Goal: Information Seeking & Learning: Check status

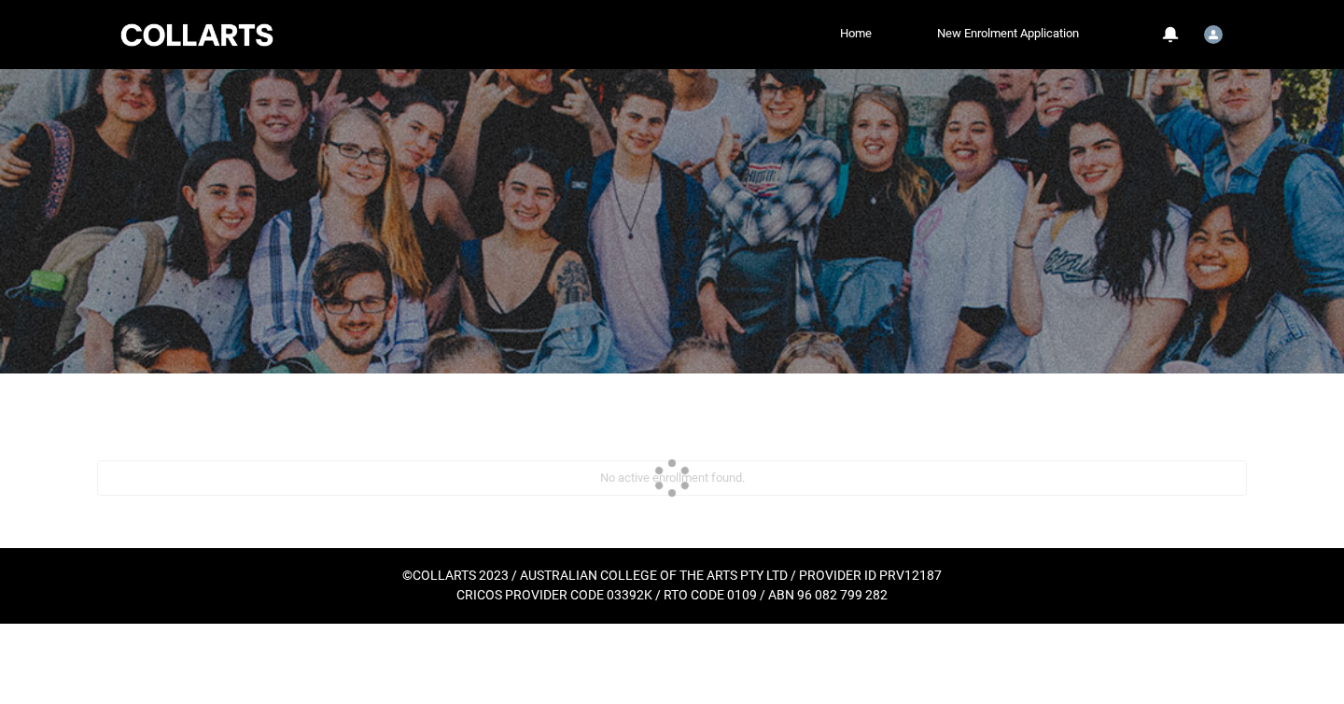
click at [942, 164] on div at bounding box center [672, 221] width 1344 height 304
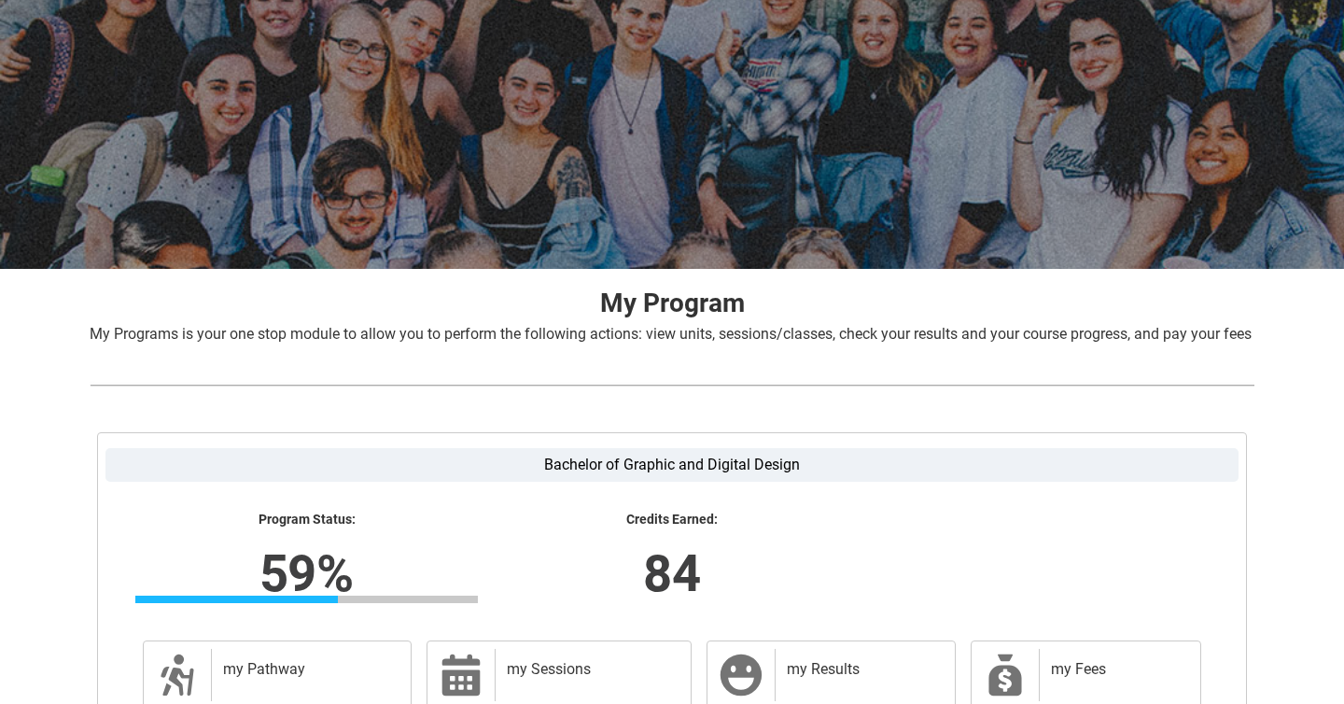
scroll to position [336, 0]
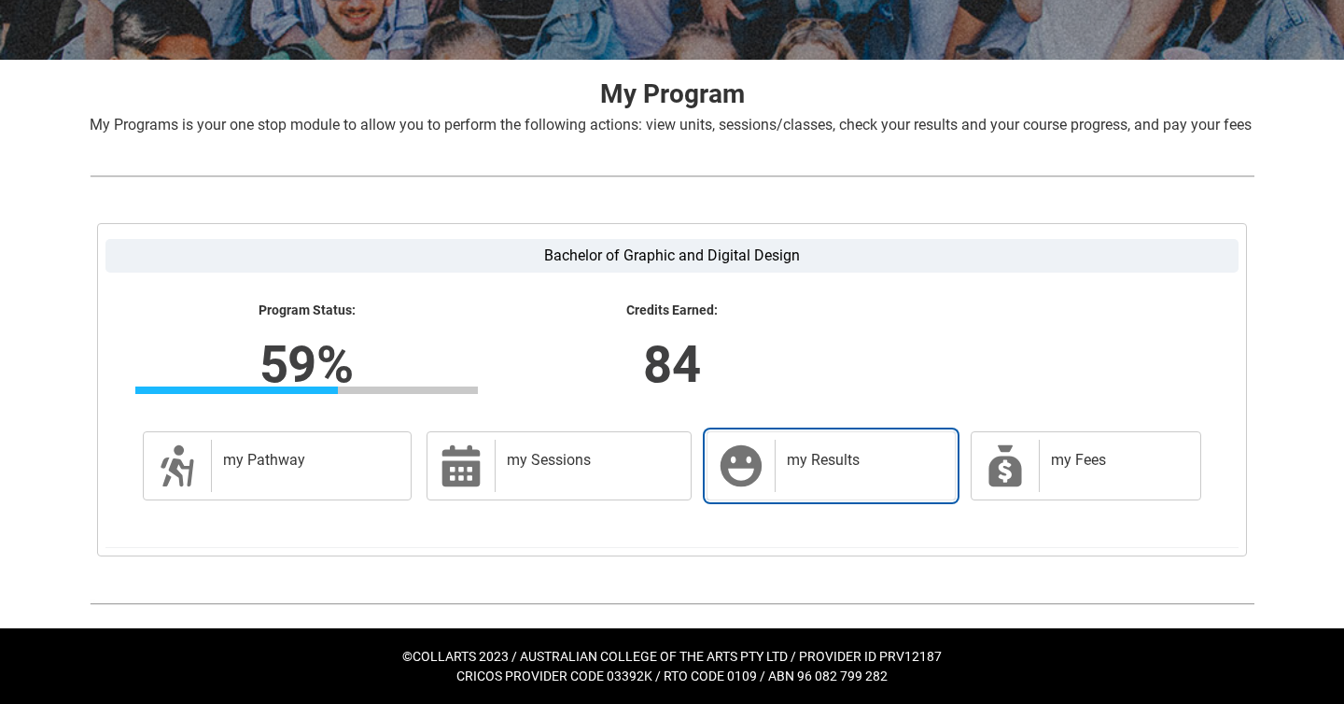
click at [789, 462] on h2 "my Results" at bounding box center [861, 460] width 149 height 19
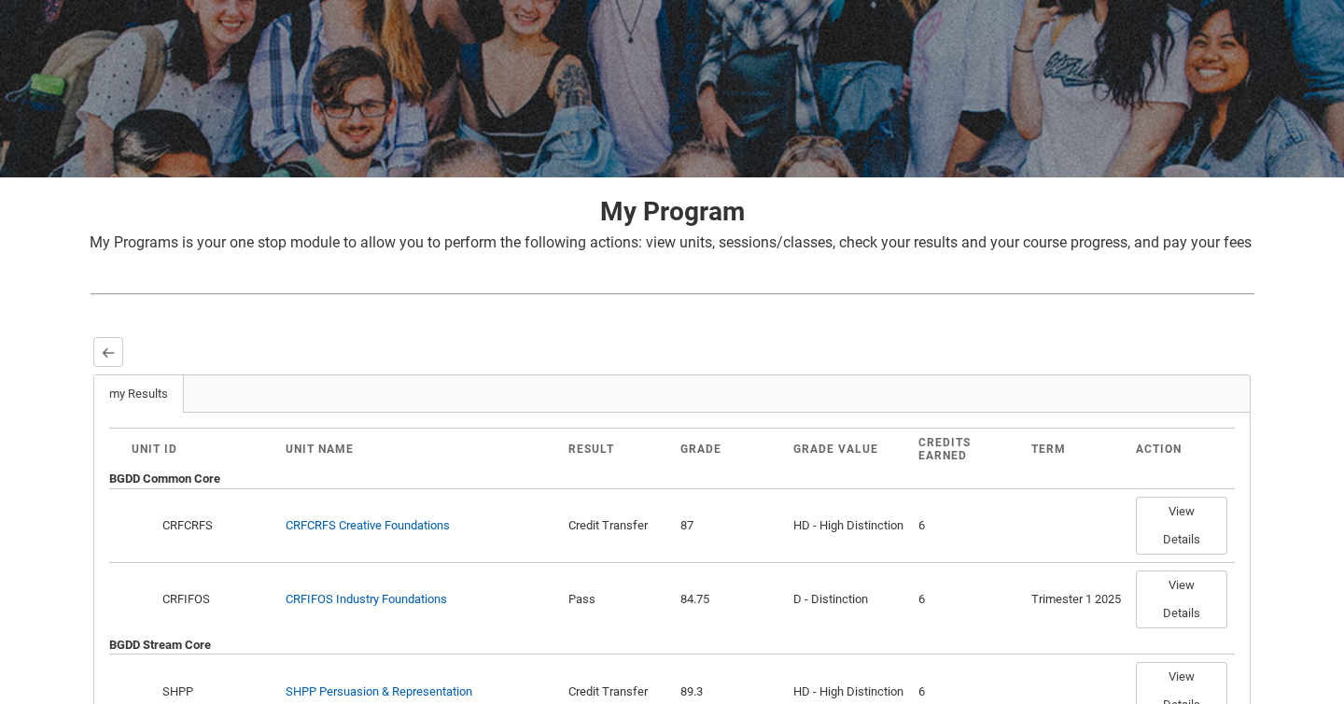
scroll to position [191, 0]
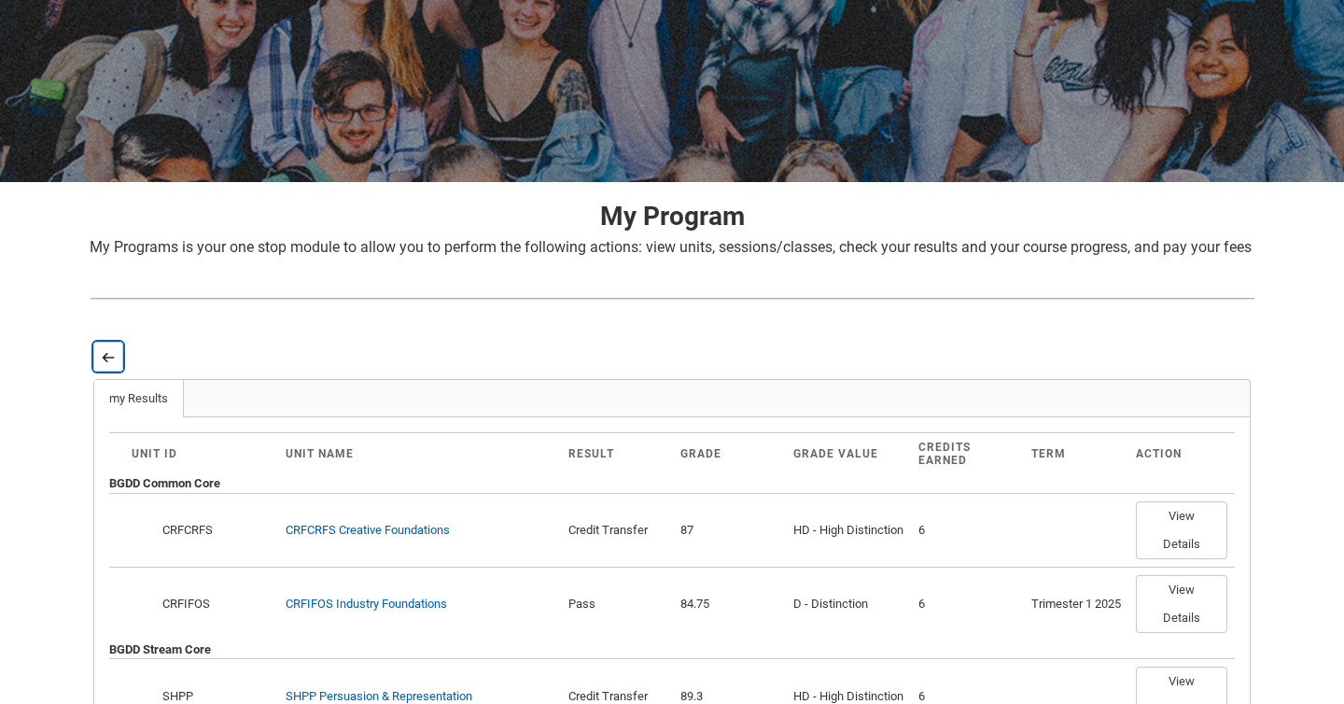
click at [109, 370] on button "Back" at bounding box center [108, 357] width 30 height 30
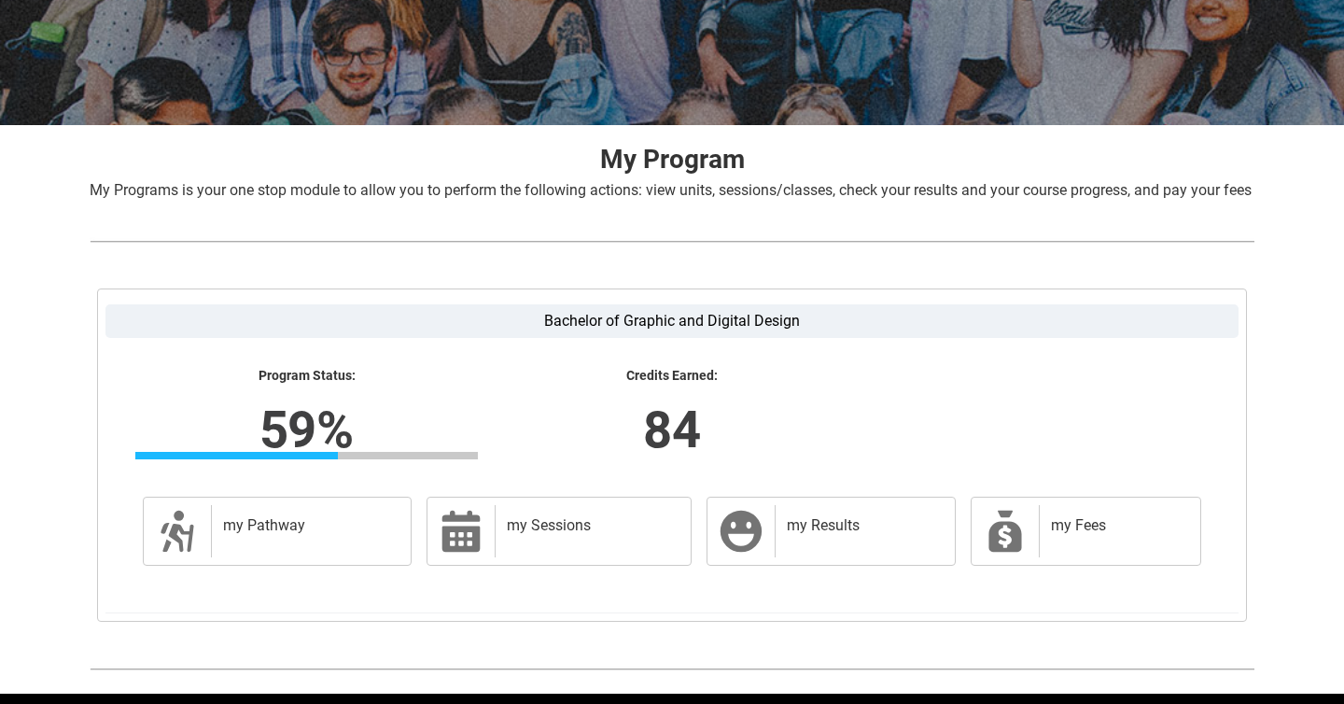
scroll to position [336, 0]
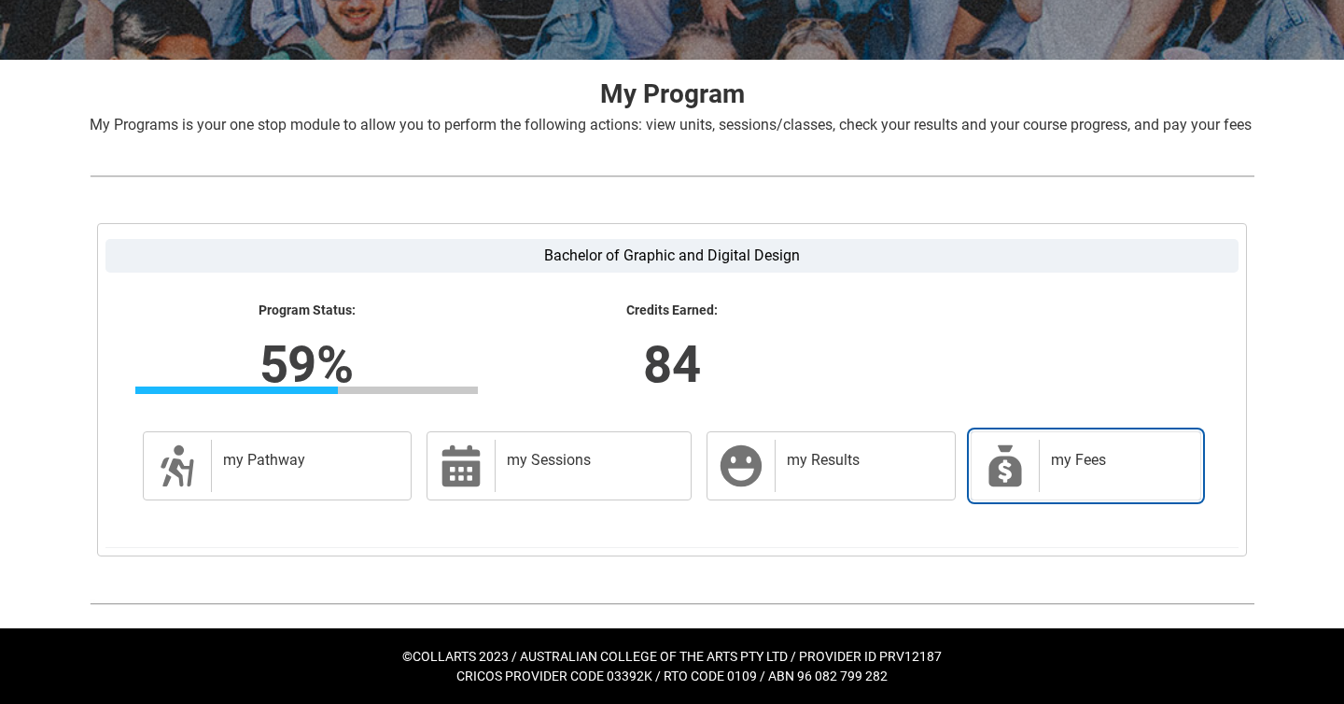
click at [1062, 447] on div "my Fees" at bounding box center [1116, 466] width 154 height 52
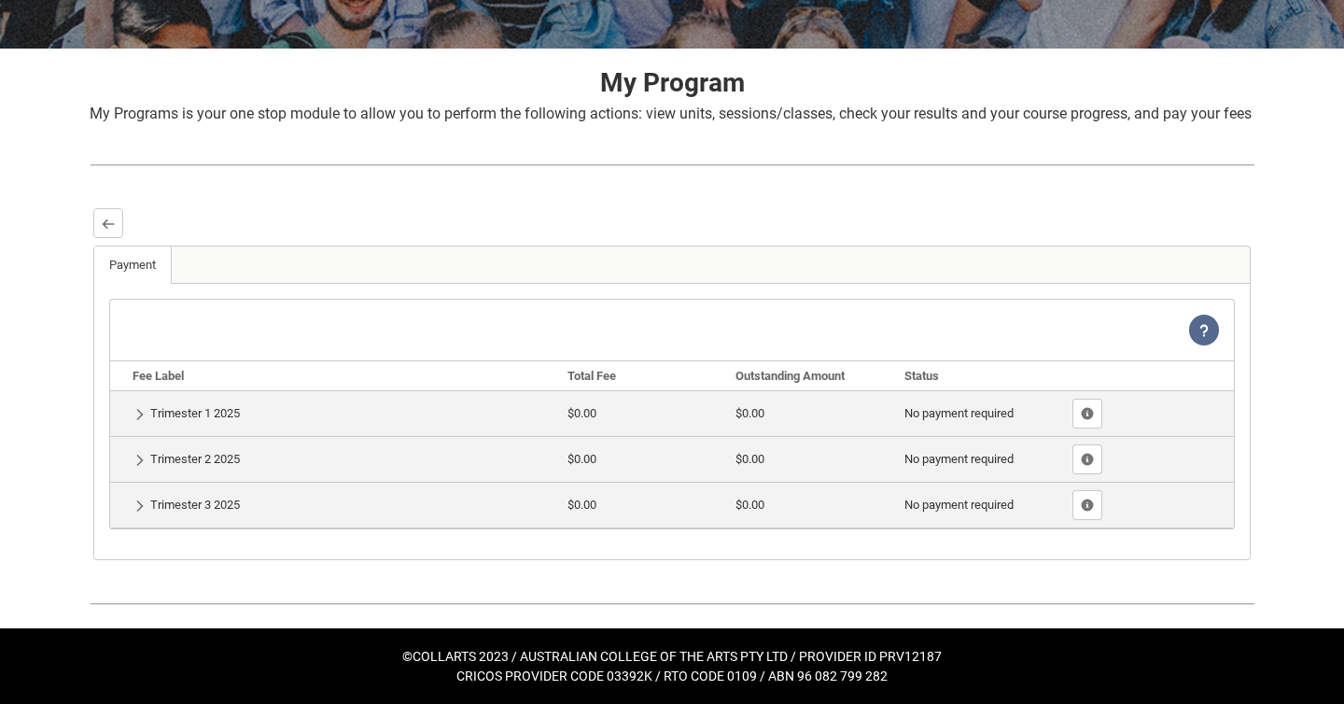
scroll to position [347, 0]
click at [142, 506] on lightning-primitive-icon "button" at bounding box center [139, 505] width 13 height 14
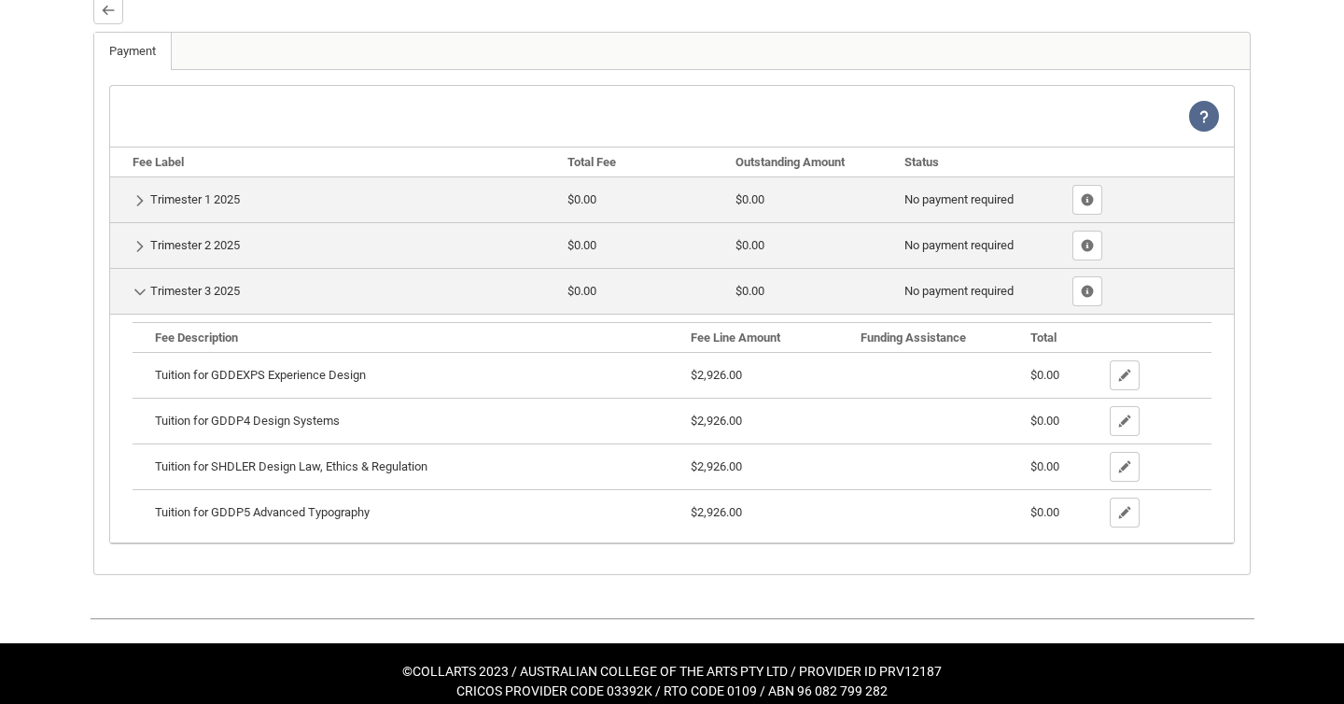
scroll to position [492, 0]
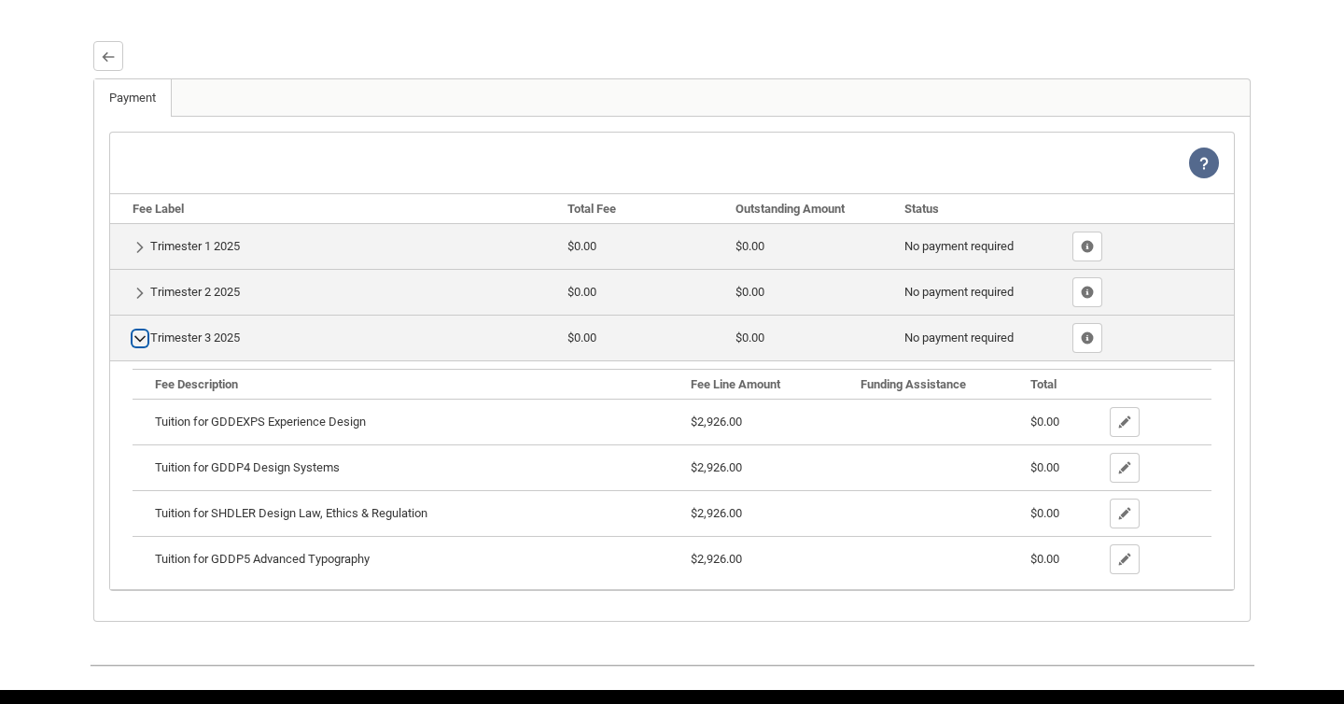
click at [138, 345] on lightning-primitive-icon "button" at bounding box center [139, 338] width 13 height 14
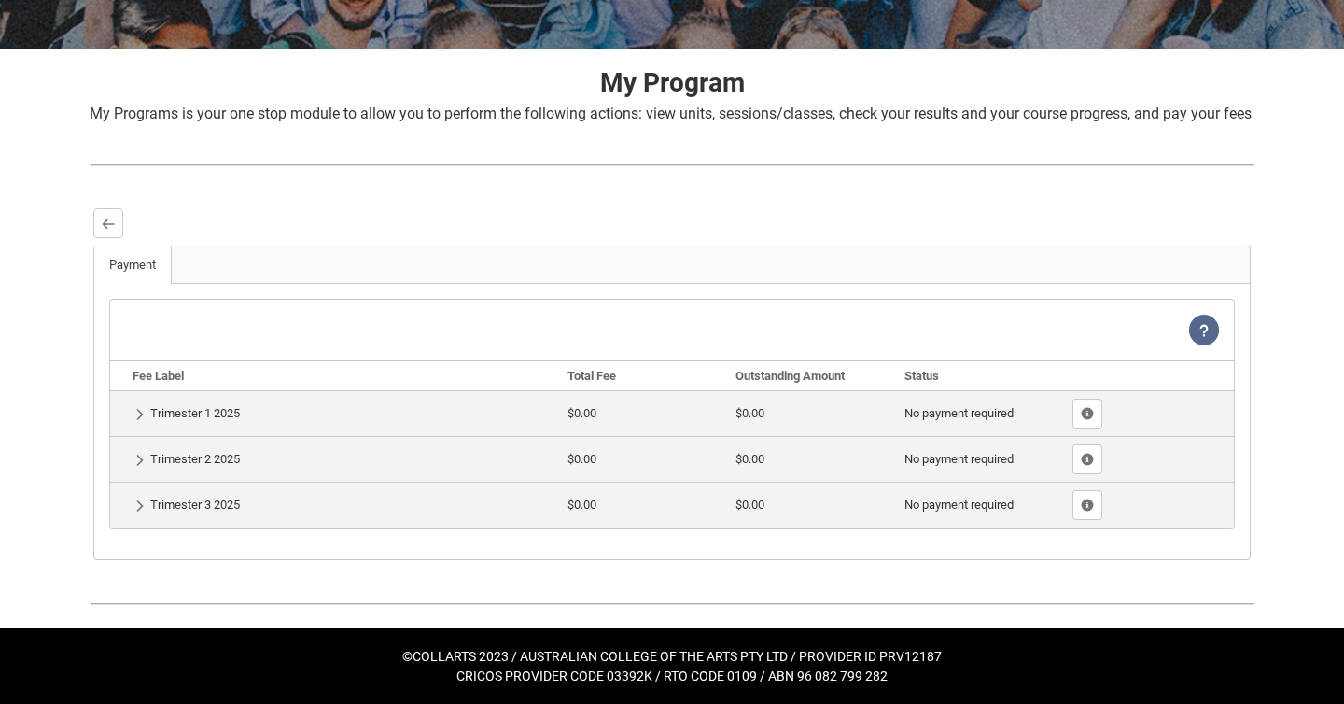
scroll to position [347, 0]
click at [111, 231] on button "Back" at bounding box center [108, 223] width 30 height 30
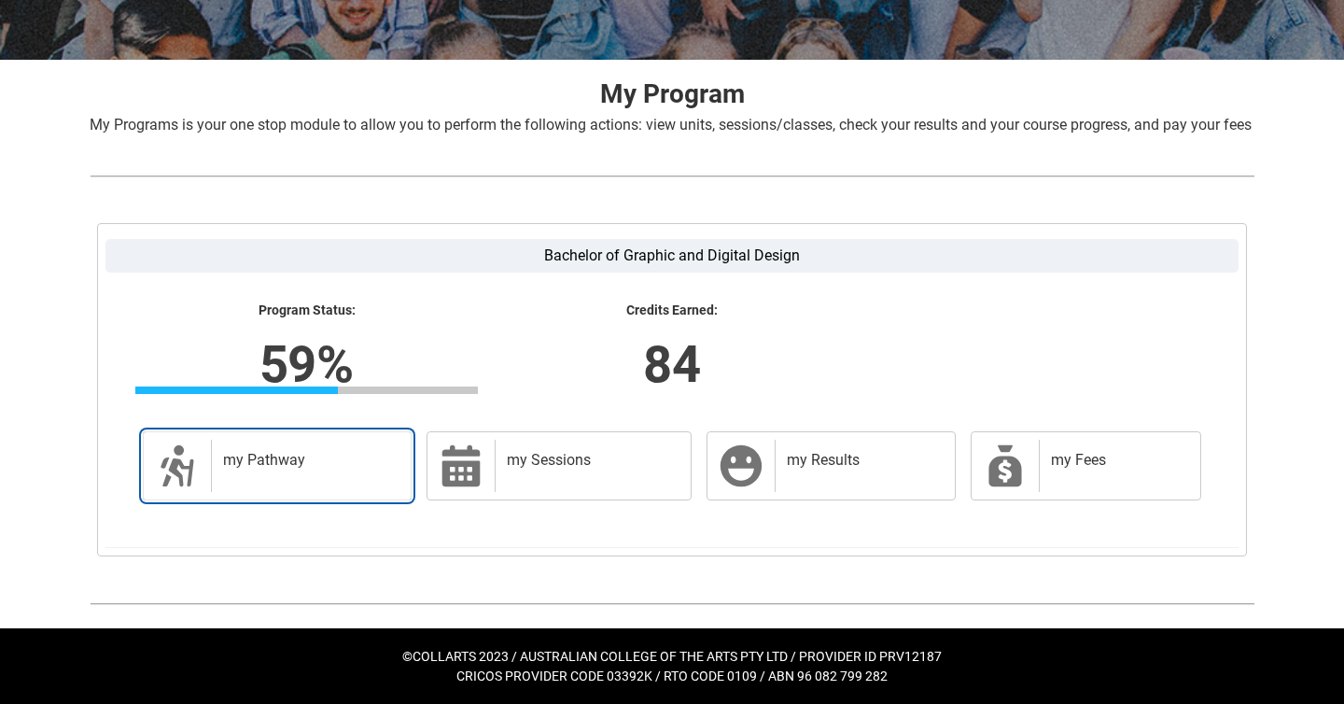
click at [305, 460] on h2 "my Pathway" at bounding box center [307, 460] width 169 height 19
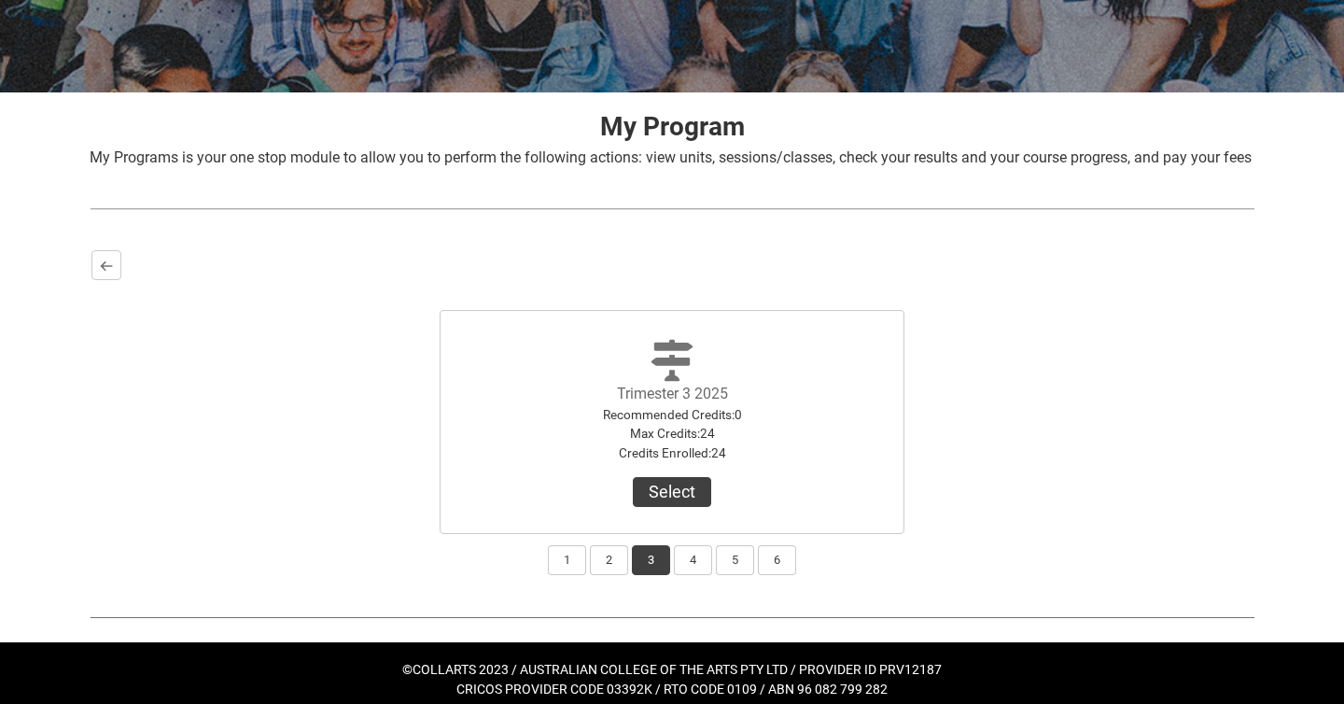
scroll to position [316, 0]
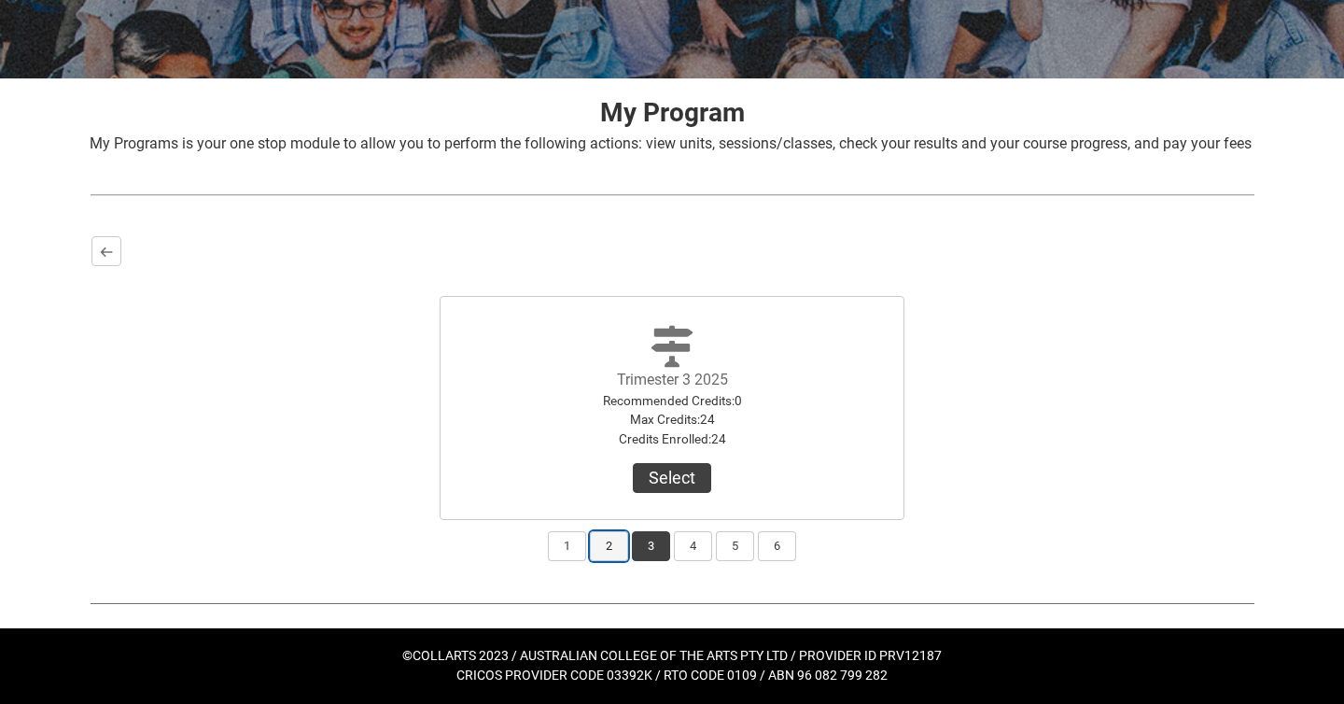
click at [619, 540] on button "2" at bounding box center [609, 546] width 38 height 30
click at [565, 548] on button "1" at bounding box center [567, 546] width 38 height 30
click at [601, 549] on button "2" at bounding box center [609, 546] width 38 height 30
click at [633, 544] on button "3" at bounding box center [651, 546] width 38 height 30
click at [618, 544] on button "2" at bounding box center [609, 546] width 38 height 30
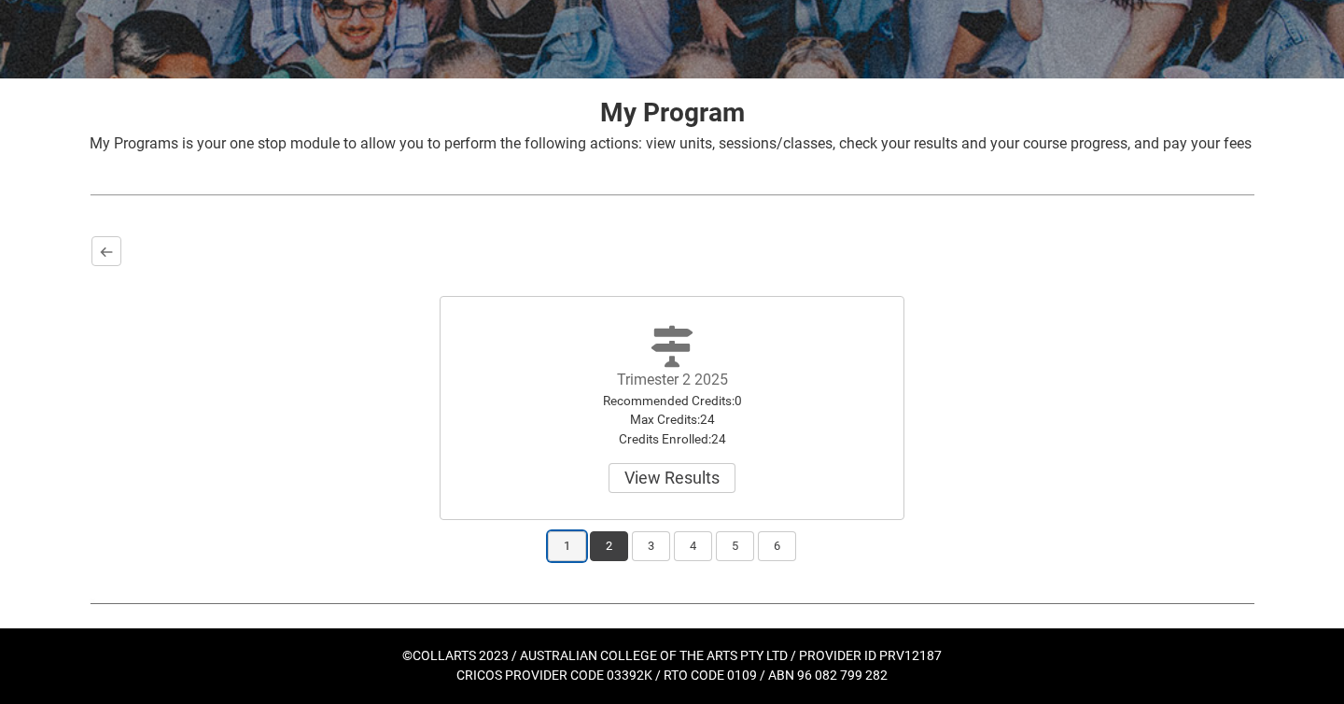
click at [569, 553] on button "1" at bounding box center [567, 546] width 38 height 30
click at [691, 539] on button "4" at bounding box center [693, 546] width 38 height 30
click at [726, 538] on button "5" at bounding box center [735, 546] width 38 height 30
click at [766, 538] on button "6" at bounding box center [777, 546] width 38 height 30
click at [641, 554] on button "3" at bounding box center [651, 546] width 38 height 30
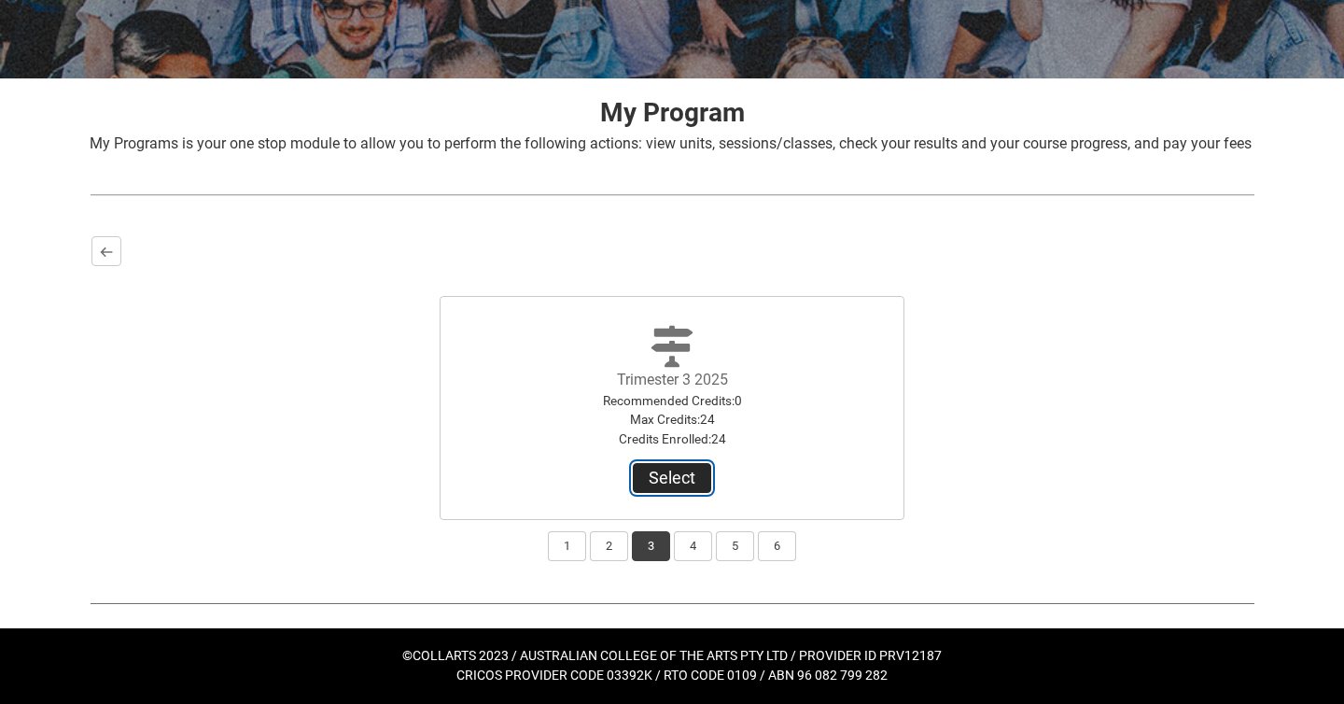
click at [669, 478] on button "Select" at bounding box center [672, 478] width 78 height 30
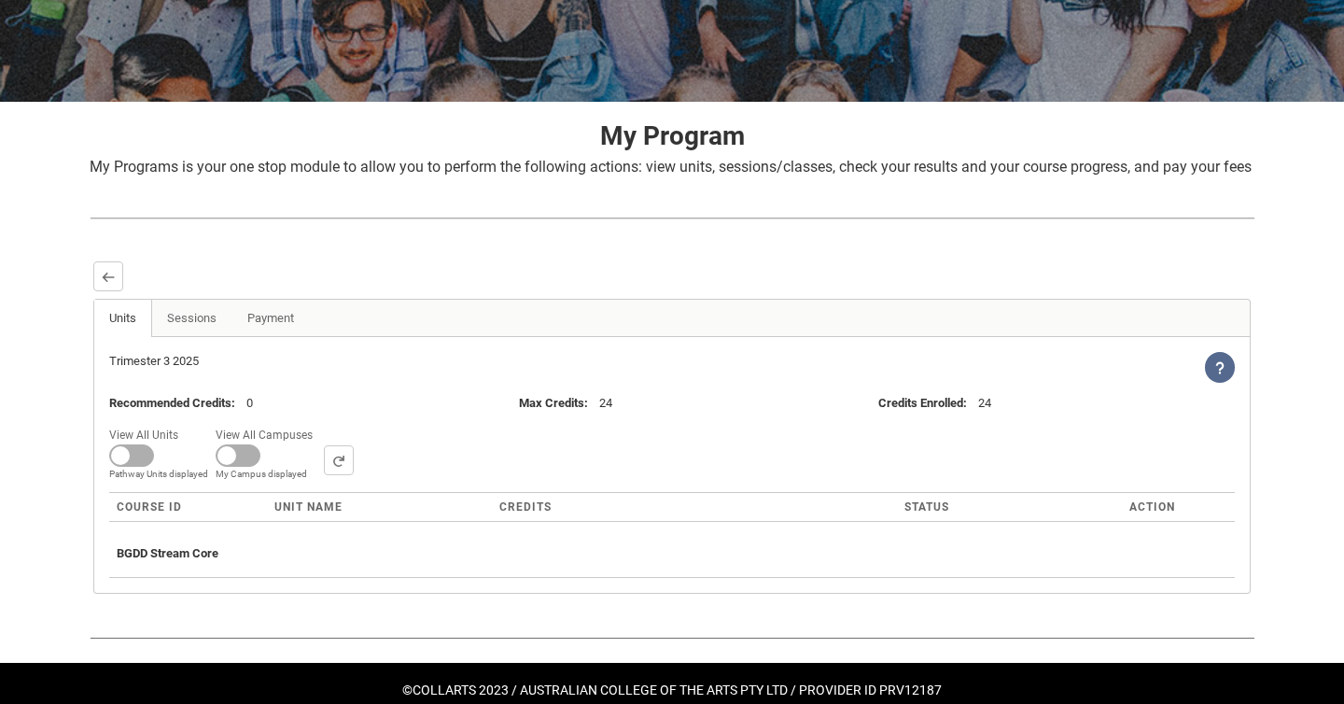
scroll to position [328, 0]
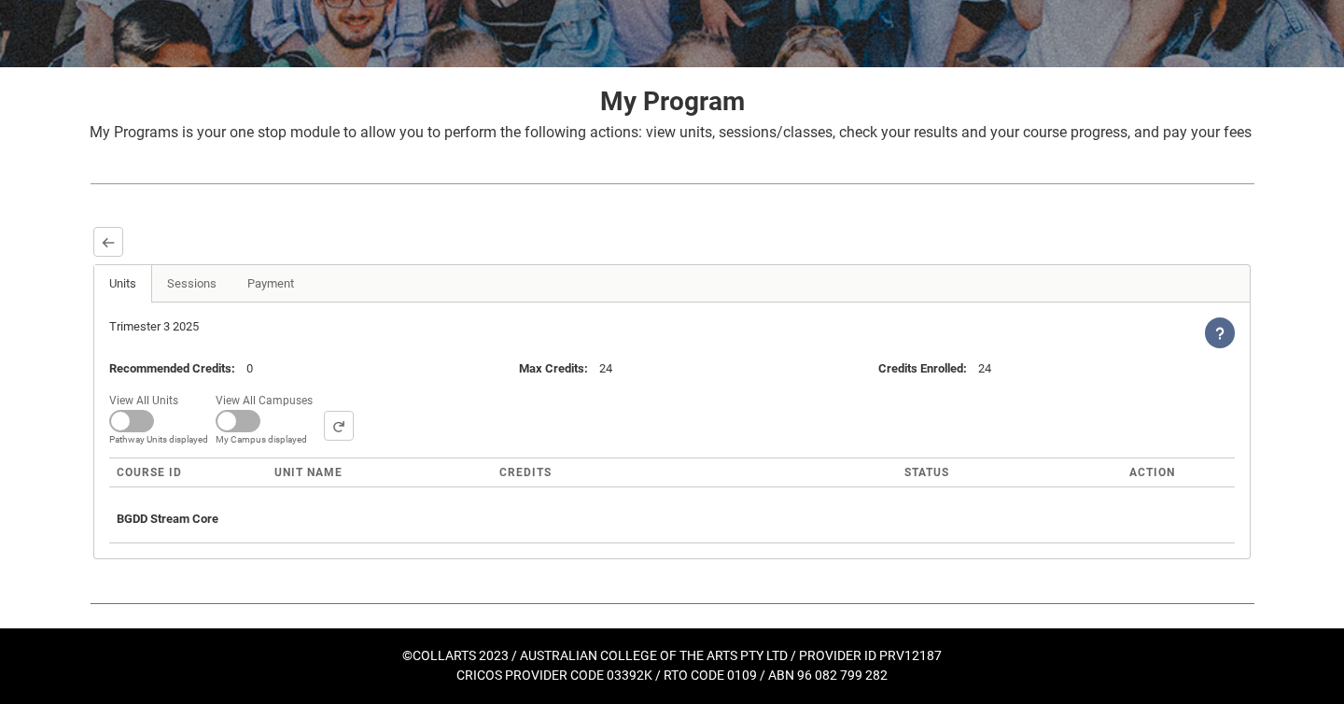
click at [140, 405] on span "View All Units" at bounding box center [147, 398] width 77 height 21
click at [185, 388] on input "View All Units All Units displayed Pathway Units displayed" at bounding box center [185, 387] width 1 height 1
checkbox input "true"
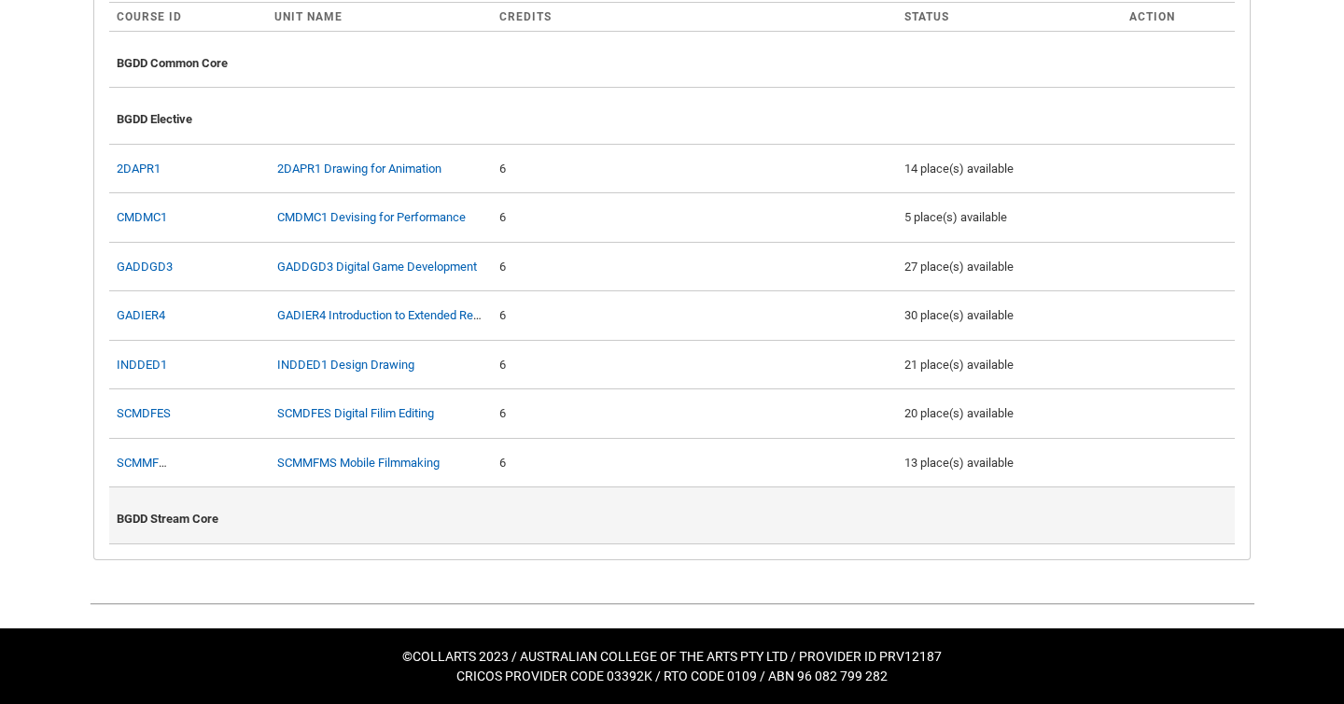
scroll to position [766, 0]
click at [412, 532] on div "BGDD Stream Core" at bounding box center [672, 515] width 1111 height 41
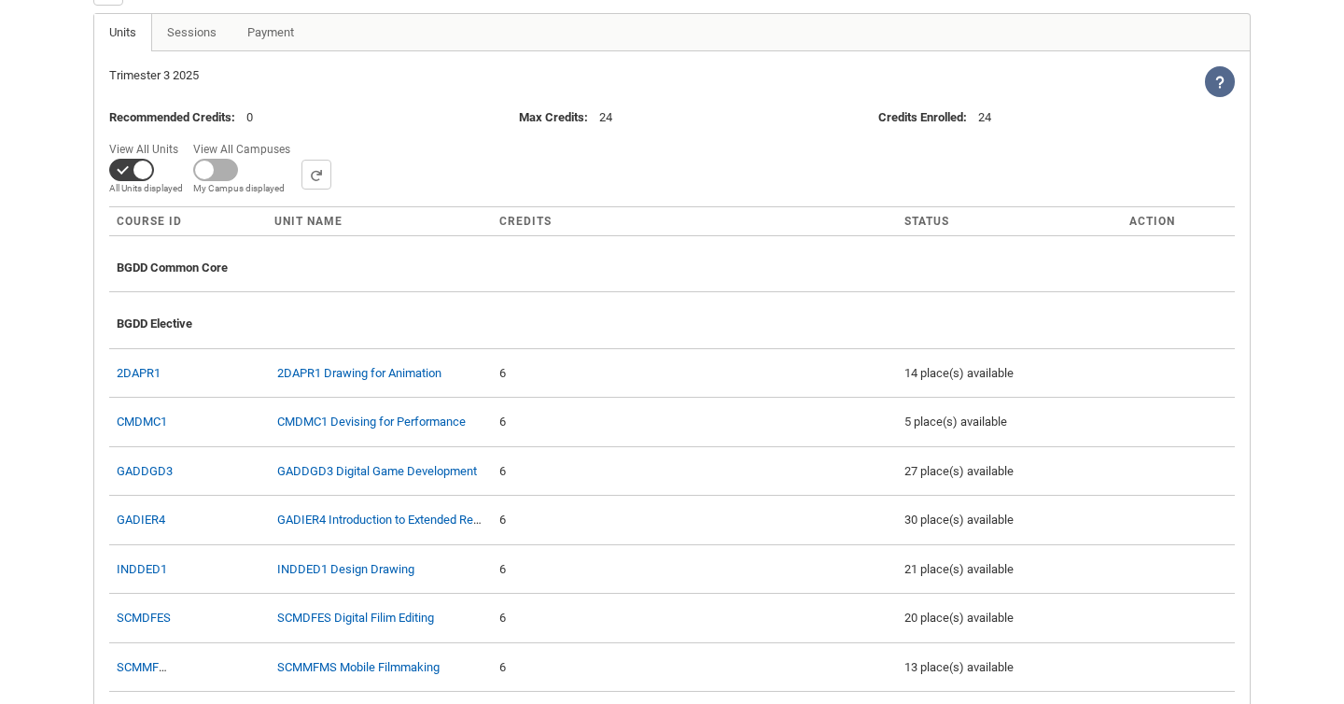
scroll to position [490, 0]
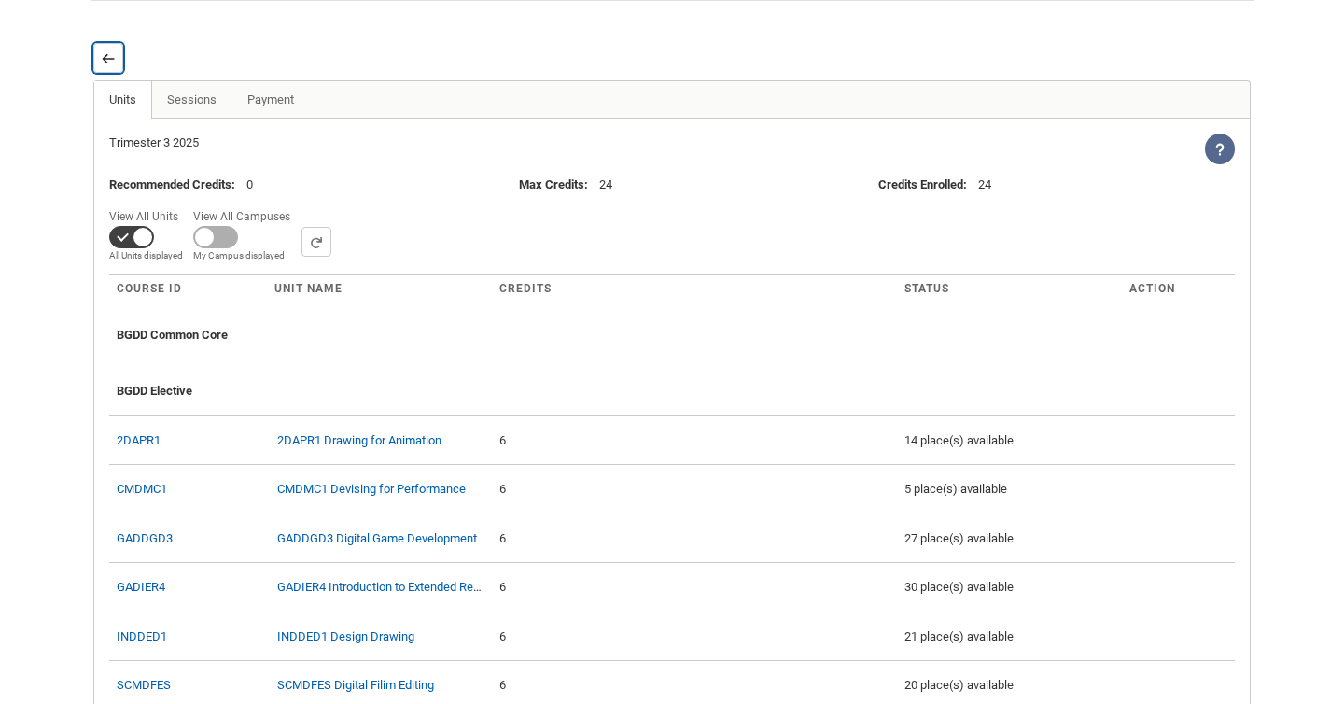
click at [106, 65] on lightning-primitive-icon "button" at bounding box center [108, 58] width 13 height 14
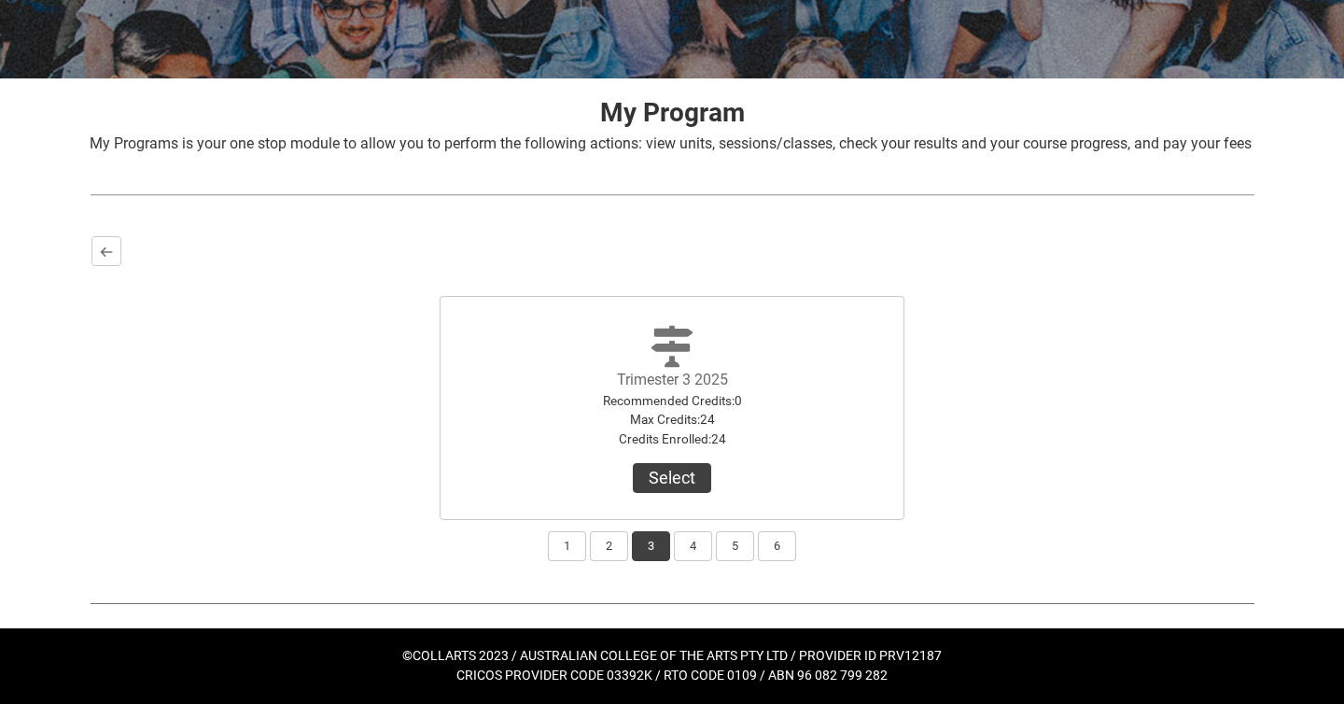
scroll to position [316, 0]
click at [690, 557] on button "4" at bounding box center [693, 546] width 38 height 30
click at [688, 480] on button "Select Term" at bounding box center [671, 478] width 121 height 30
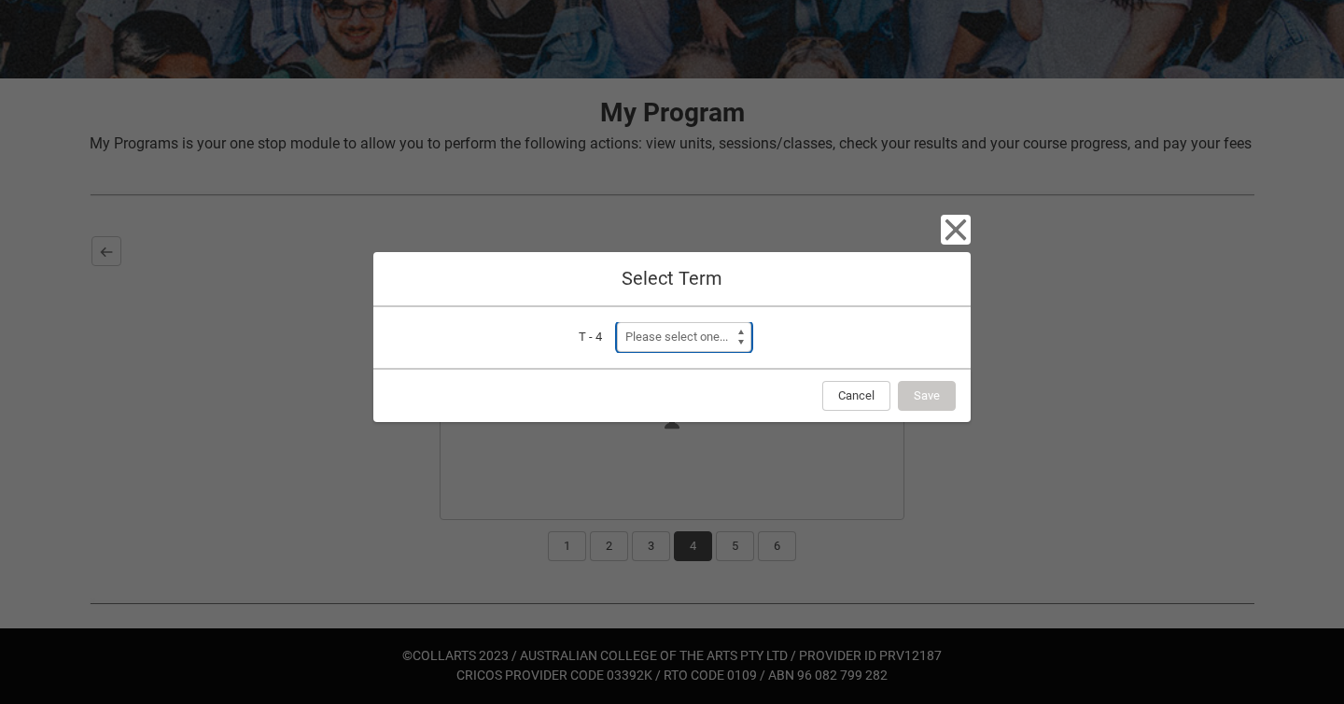
click at [725, 331] on select "Please select one... Trimester 1 2026" at bounding box center [684, 337] width 134 height 30
select select "a0pI70000004aTdIAI"
click at [617, 322] on select "Please select one... Trimester 1 2026" at bounding box center [684, 337] width 134 height 30
click at [925, 389] on button "Save" at bounding box center [927, 396] width 58 height 30
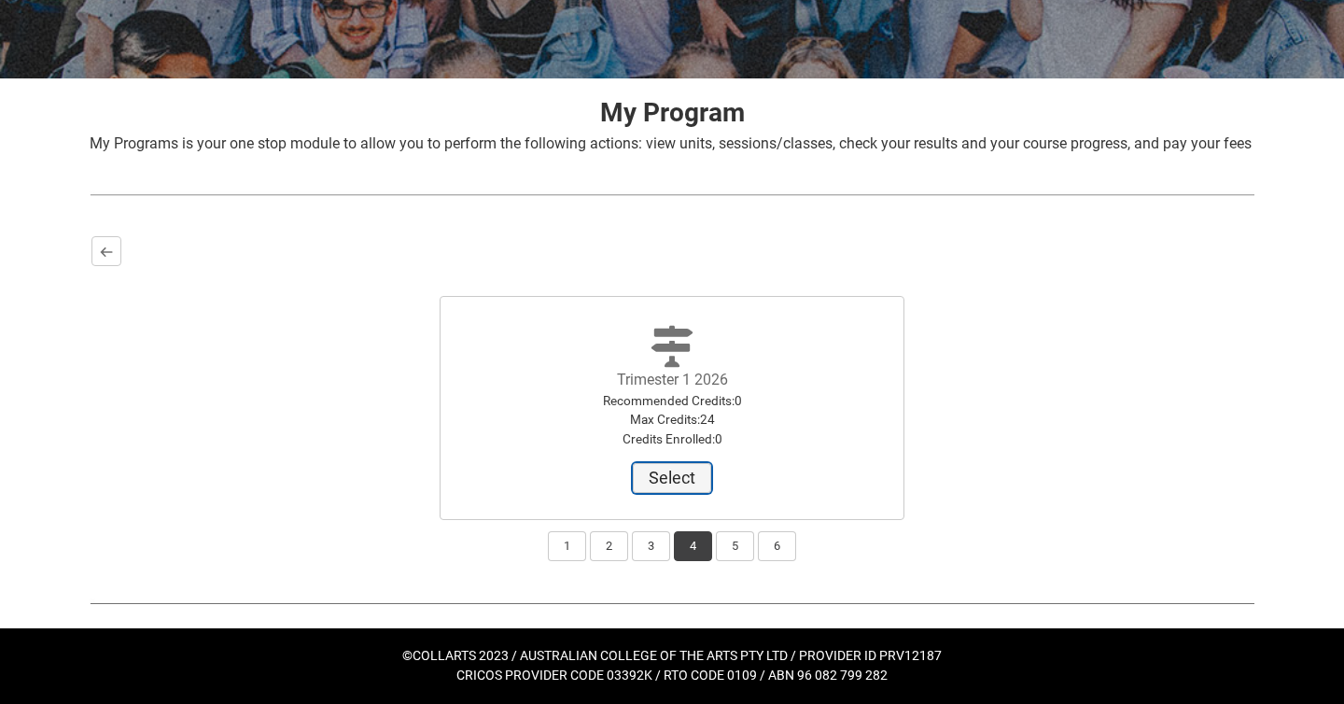
click at [675, 465] on button "Select" at bounding box center [672, 478] width 78 height 30
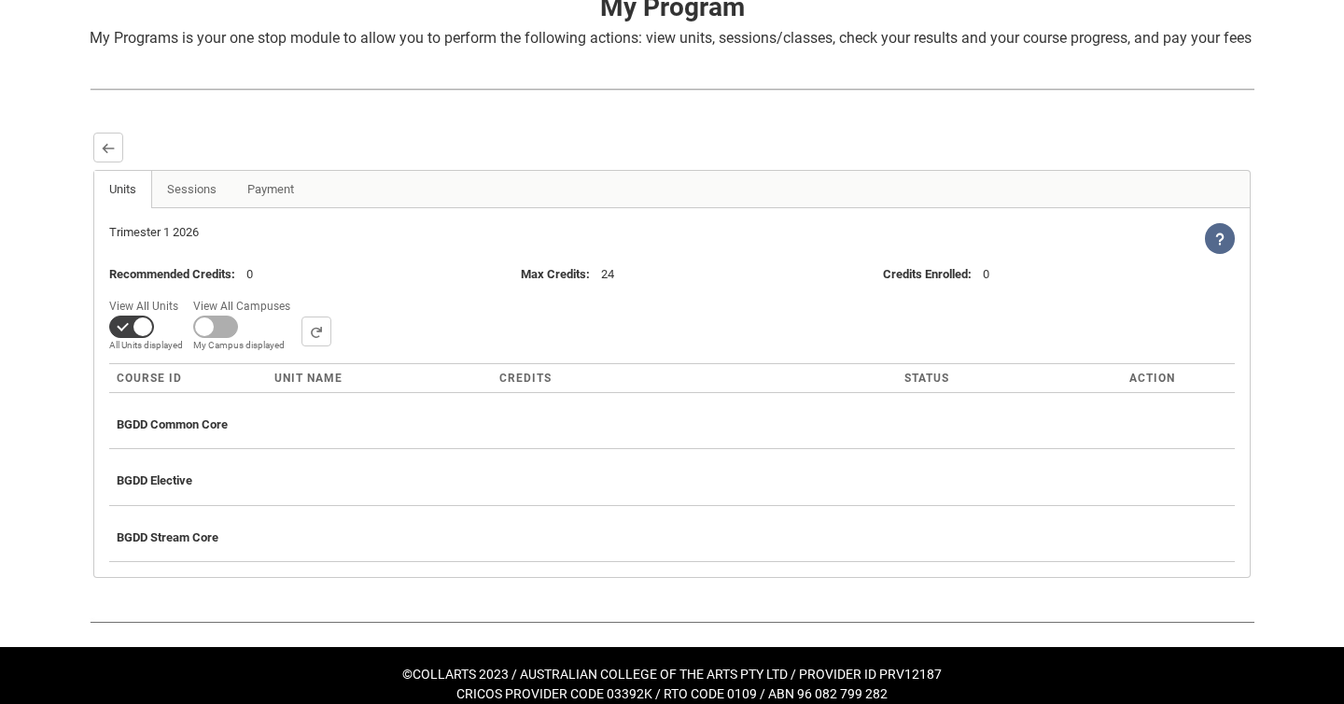
scroll to position [440, 0]
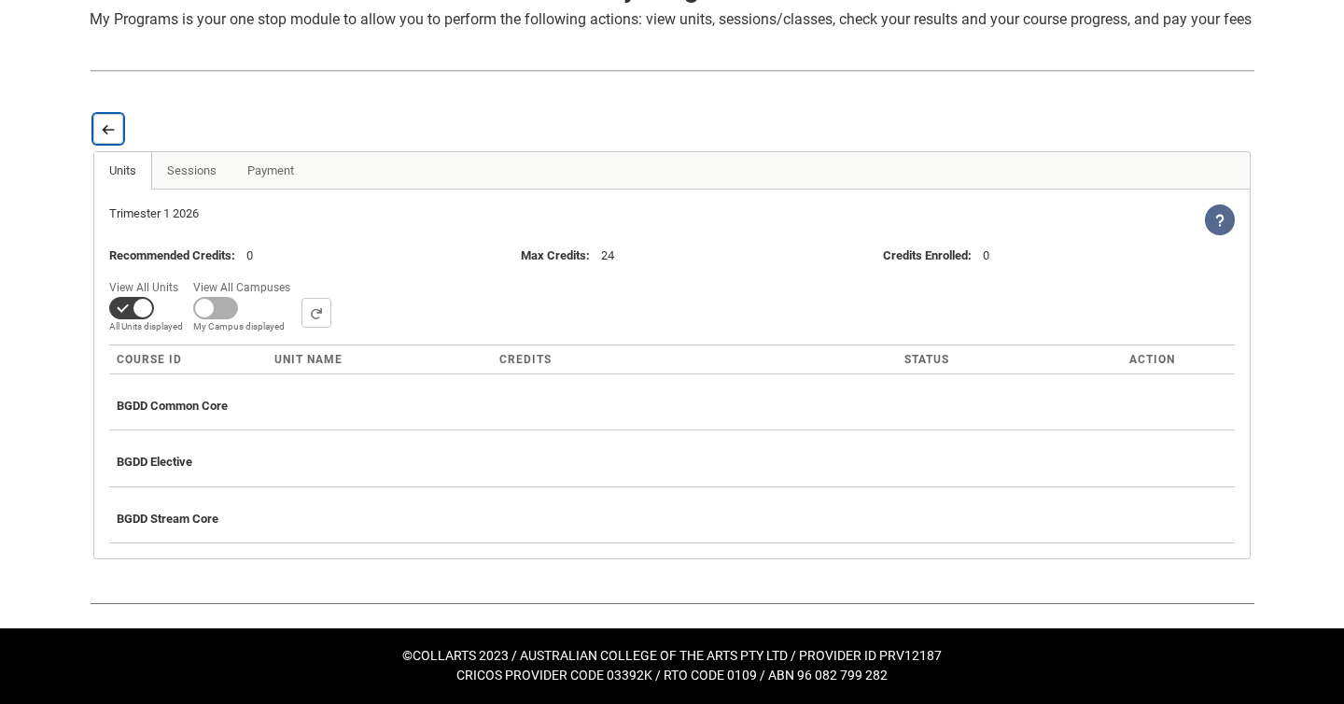
click at [117, 136] on button "Back" at bounding box center [108, 129] width 30 height 30
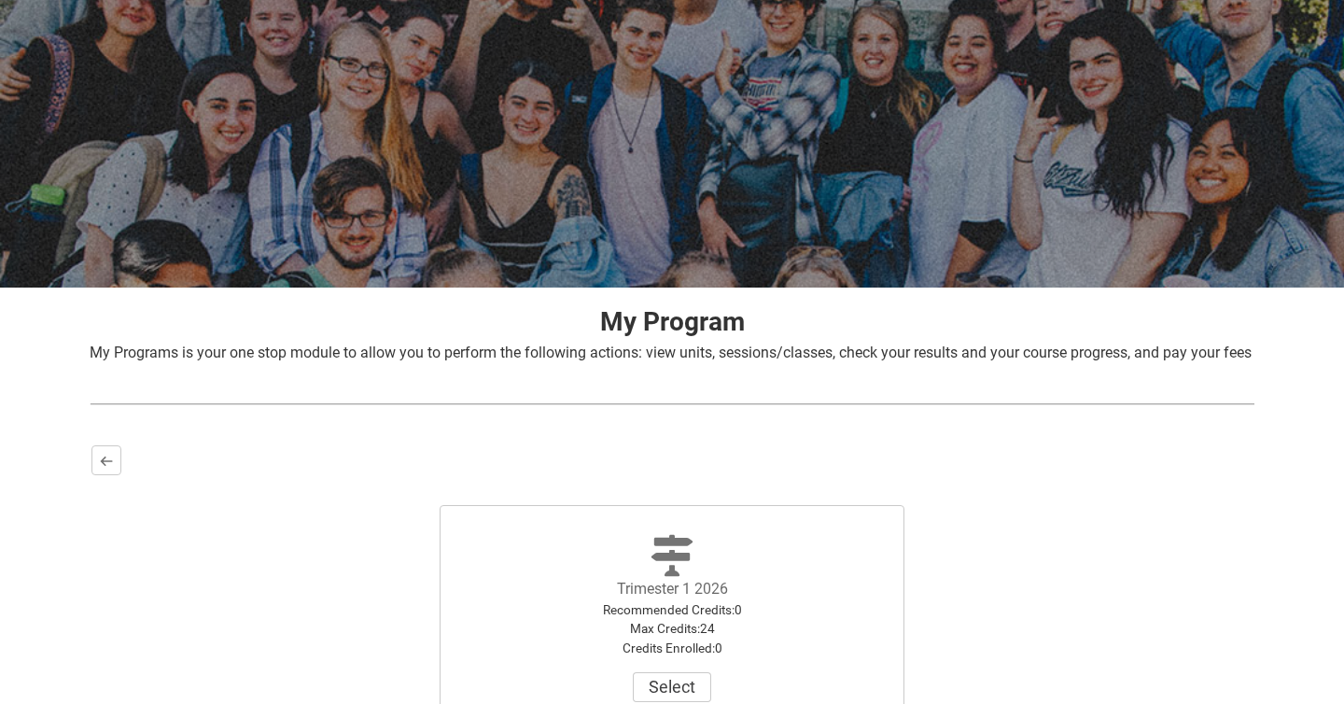
scroll to position [316, 0]
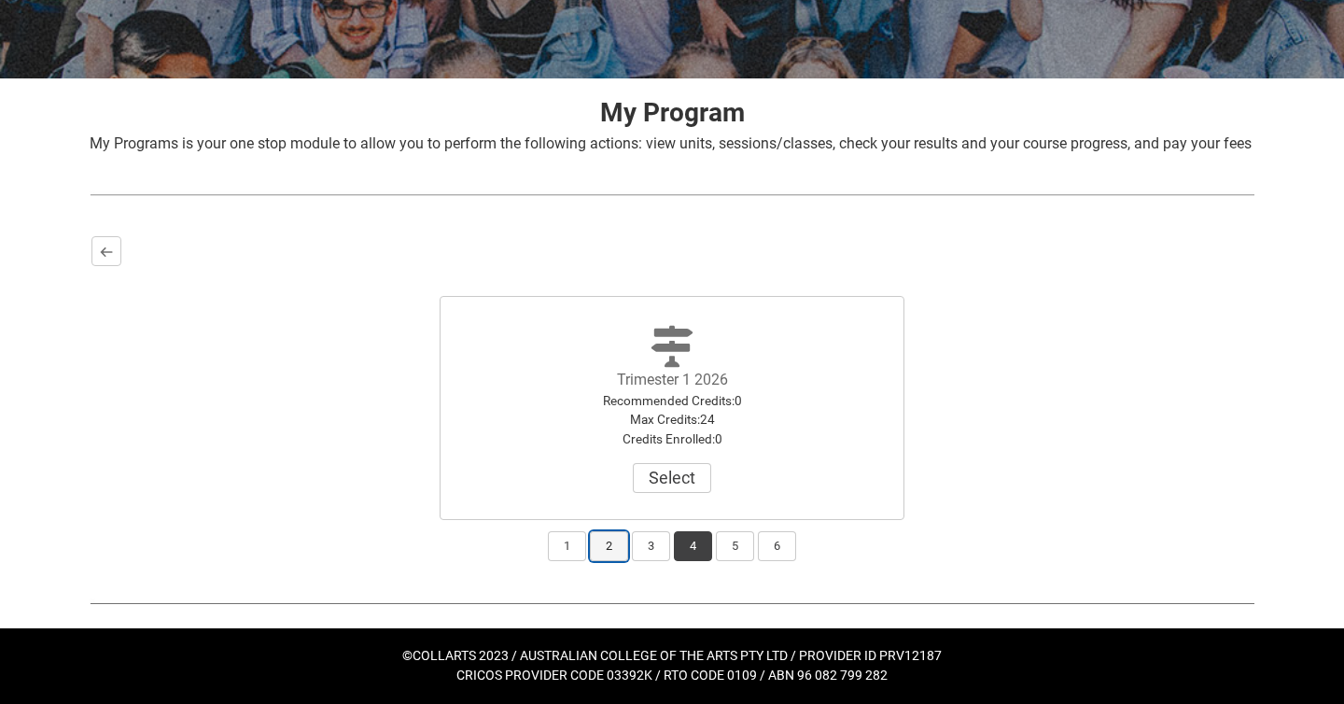
click at [598, 544] on button "2" at bounding box center [609, 546] width 38 height 30
click at [669, 480] on button "View Results" at bounding box center [671, 478] width 127 height 30
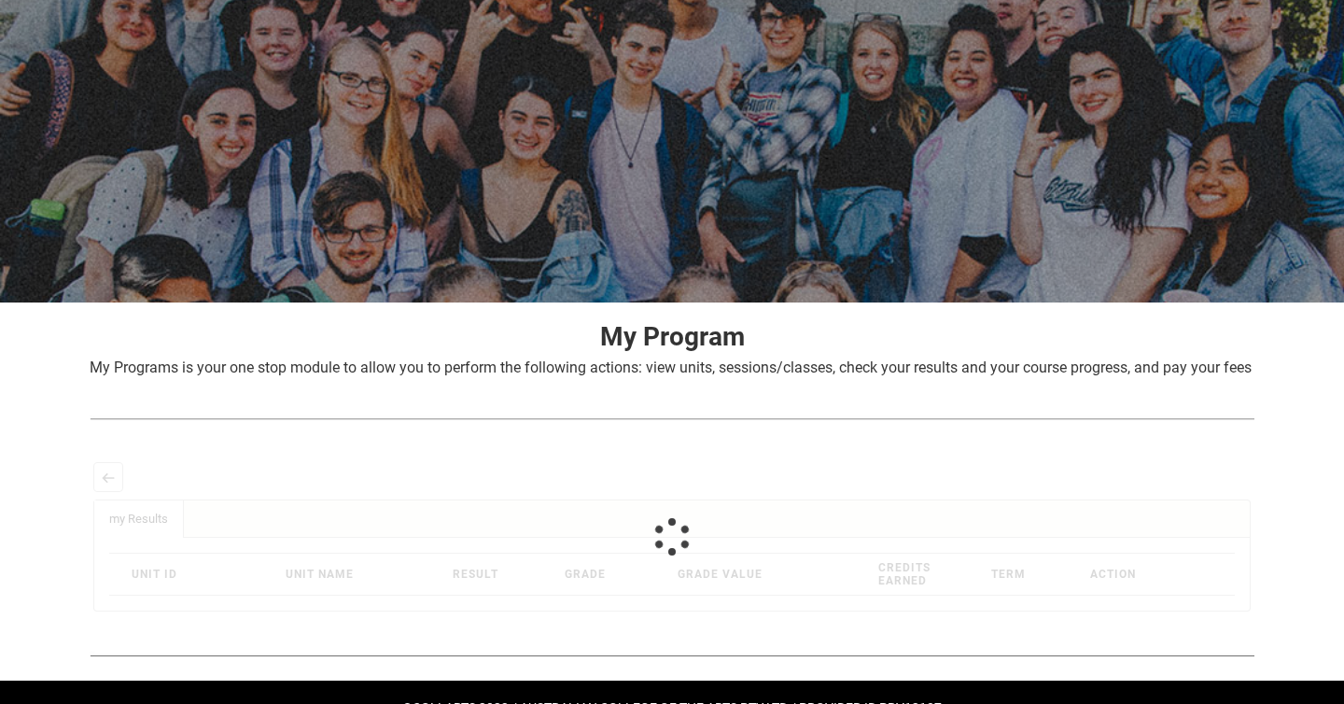
click at [669, 480] on div "Back Trimester 1 2025 Recommended Credits : 0 Max Credits : 24 Credits Enrolled…" at bounding box center [672, 536] width 1165 height 157
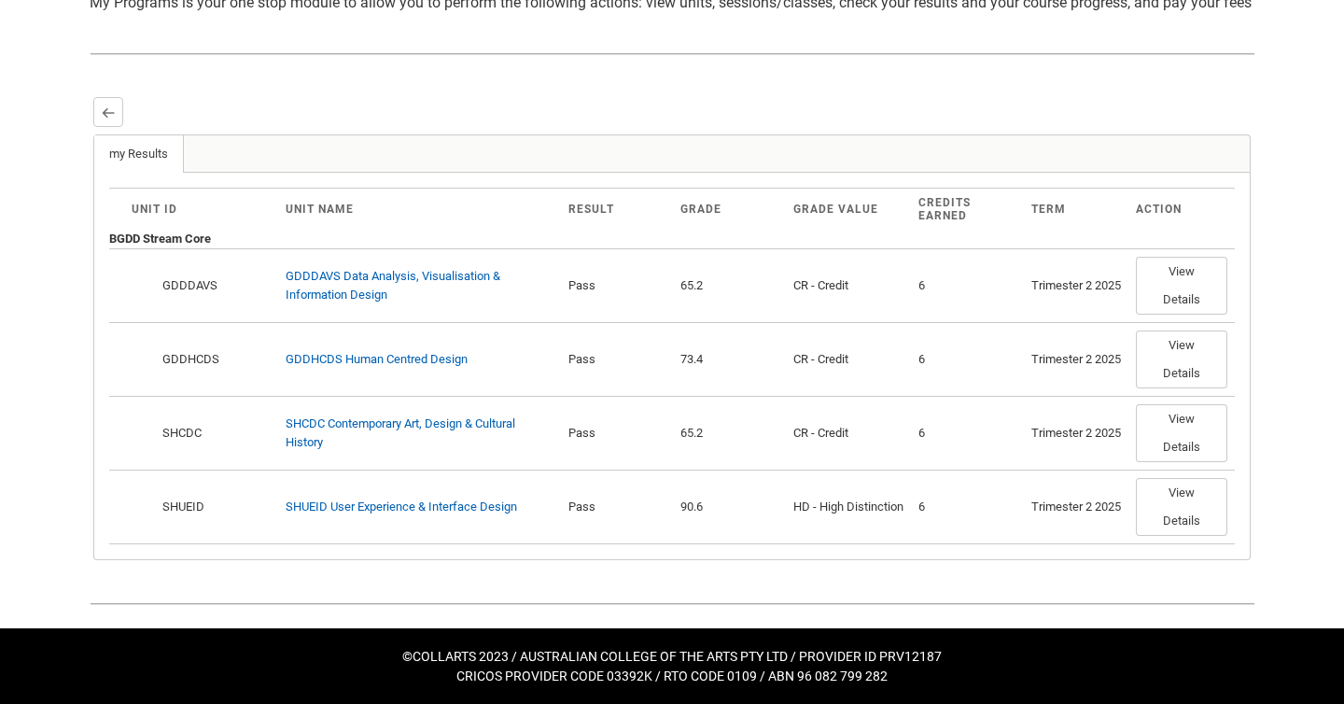
scroll to position [440, 0]
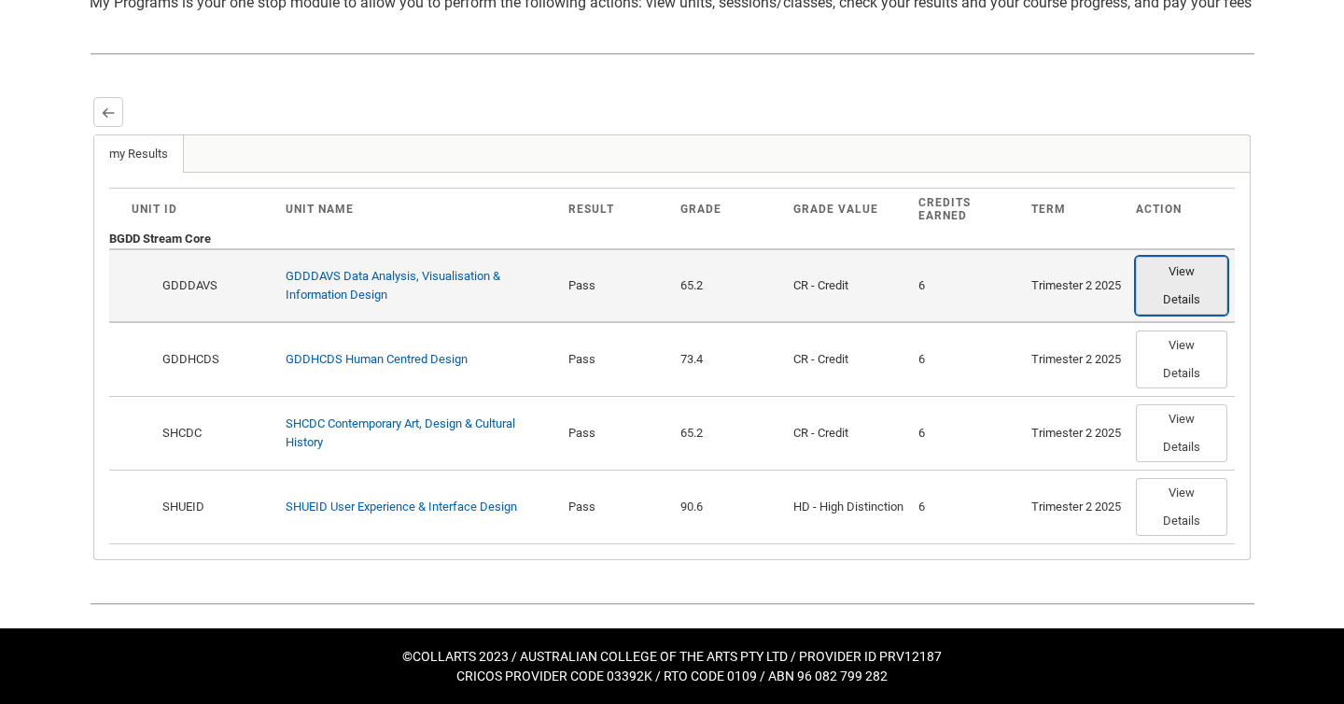
click at [1176, 307] on button "View Details" at bounding box center [1182, 286] width 92 height 58
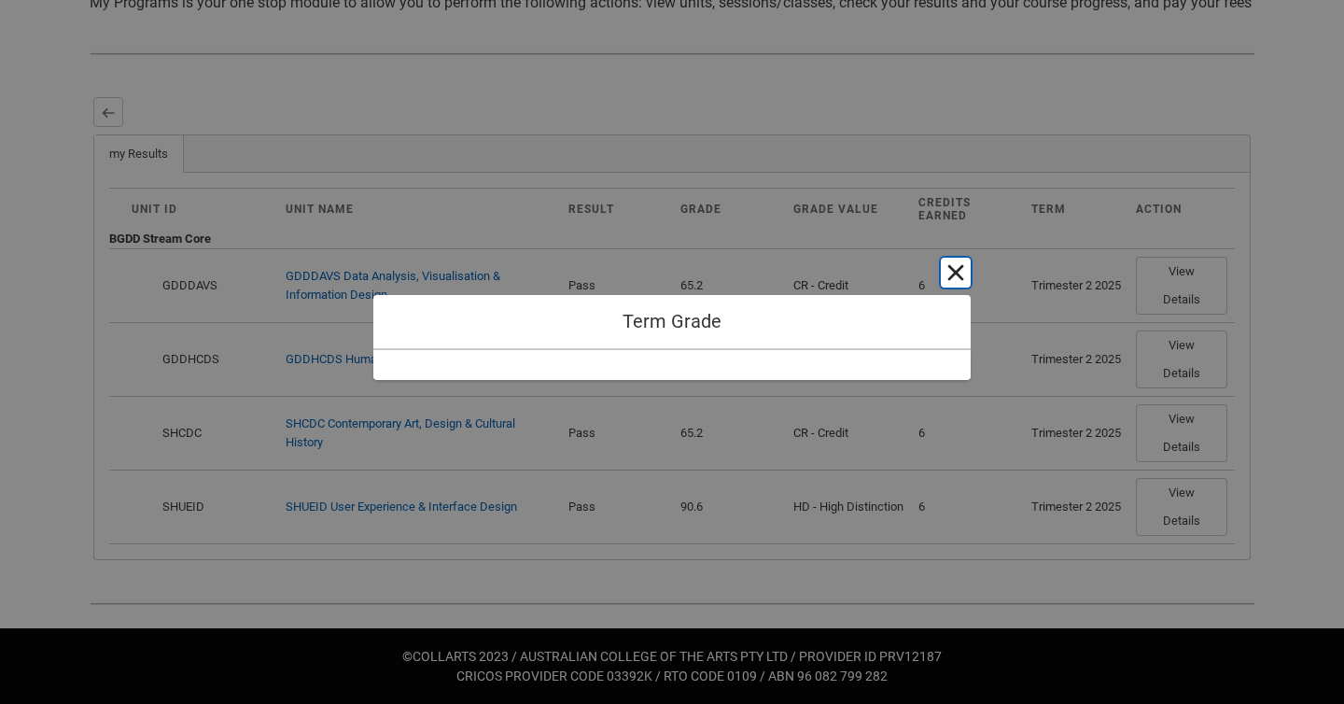
click at [956, 273] on button "Cancel and close" at bounding box center [956, 273] width 30 height 30
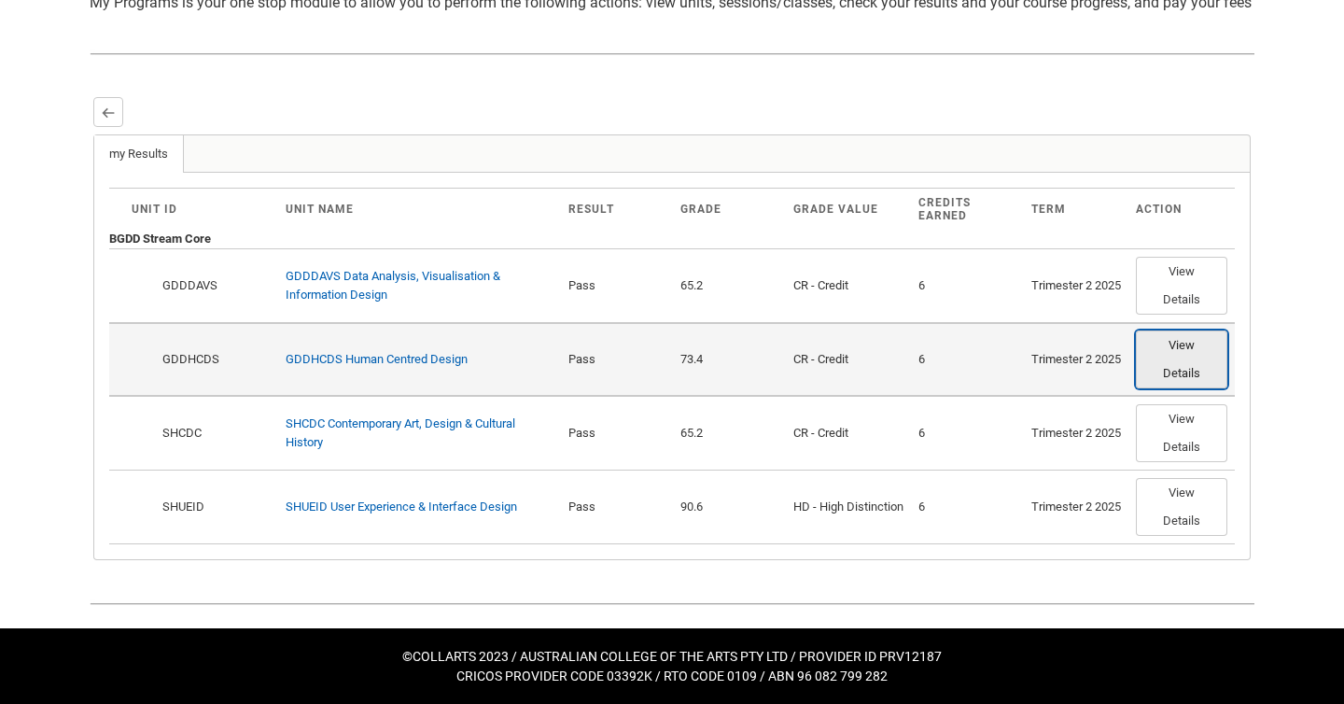
click at [1169, 387] on button "View Details" at bounding box center [1182, 359] width 92 height 58
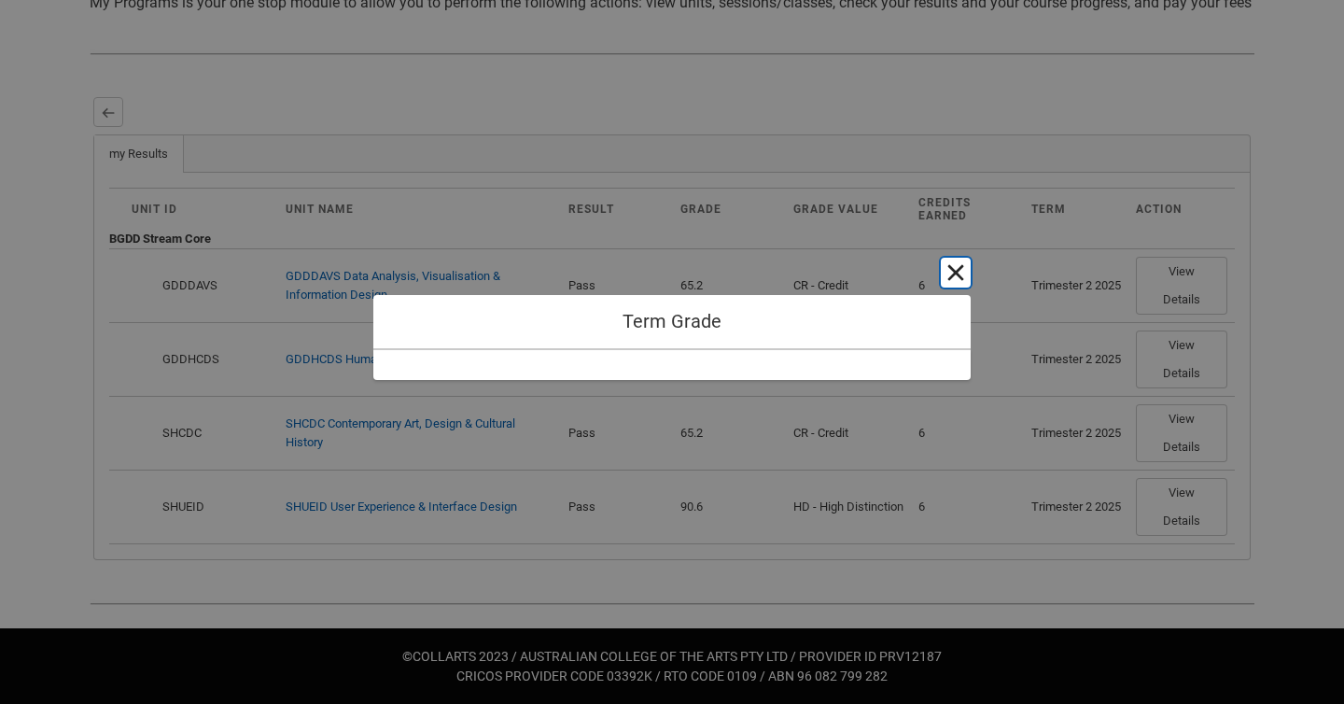
click at [957, 271] on button "Cancel and close" at bounding box center [956, 273] width 30 height 30
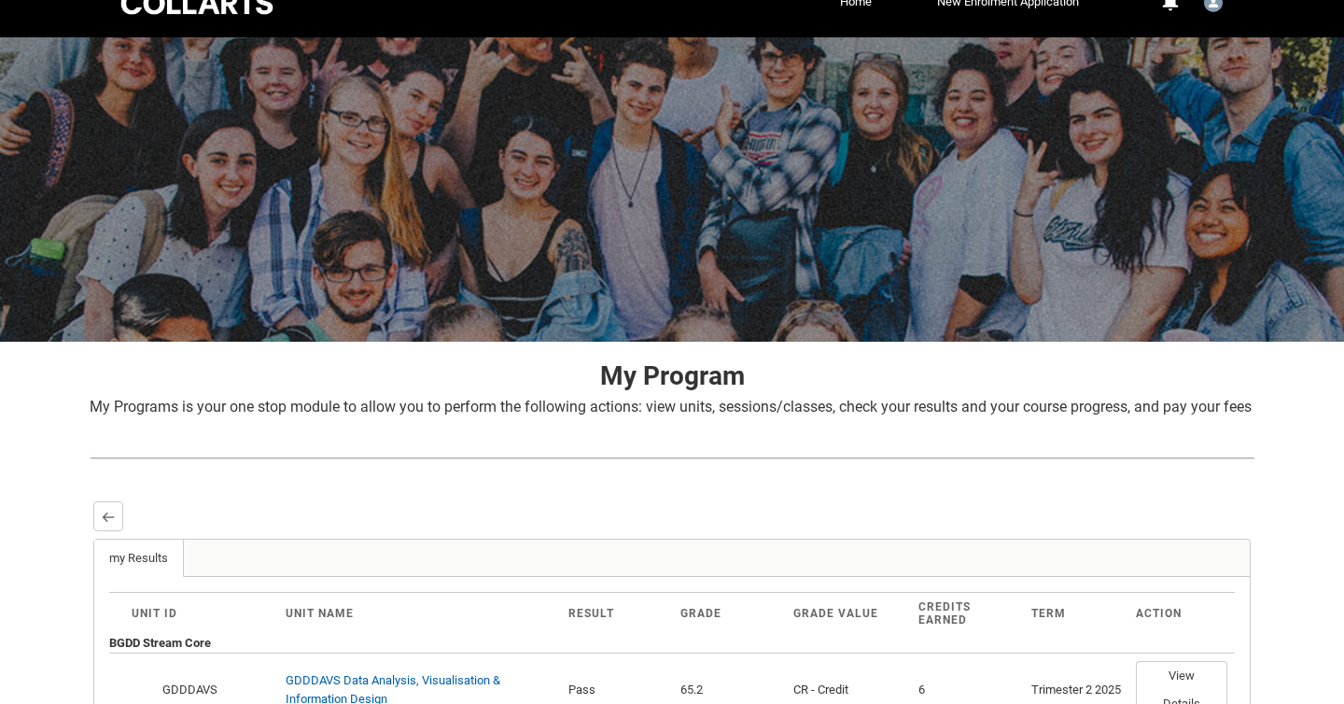
scroll to position [3, 0]
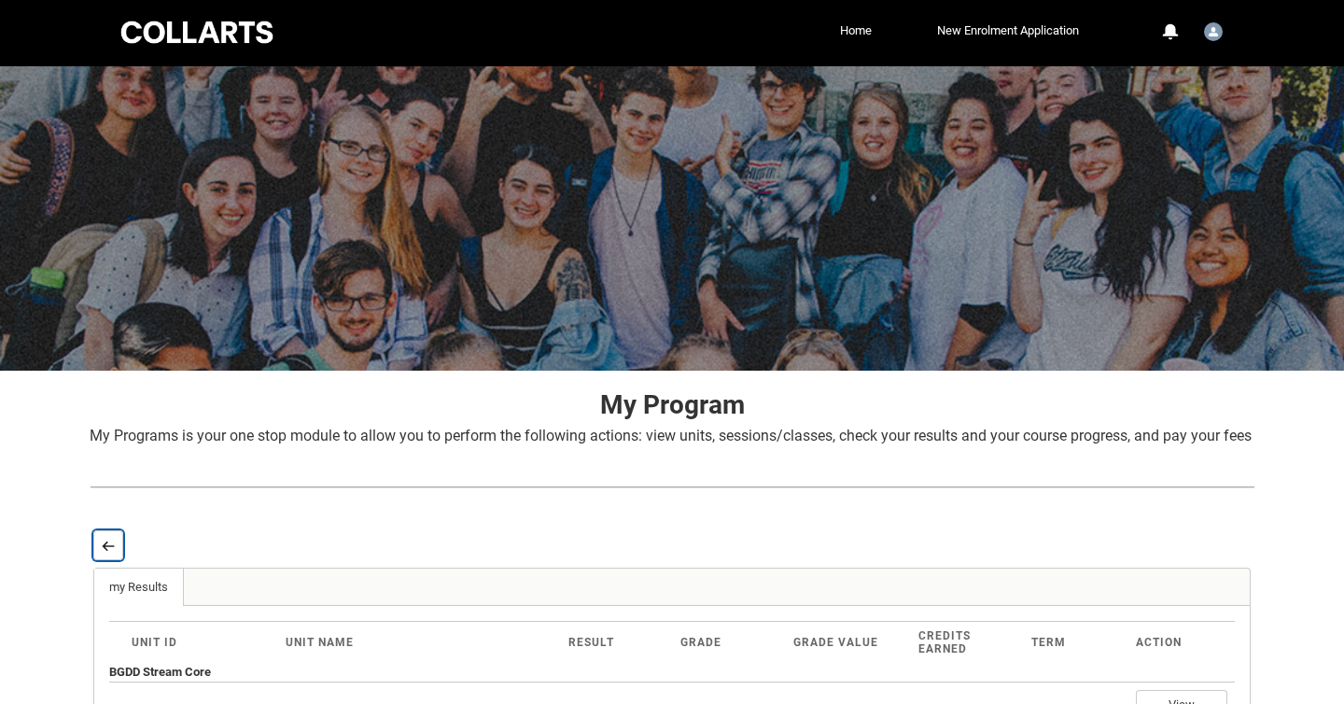
click at [107, 552] on lightning-primitive-icon "button" at bounding box center [108, 545] width 13 height 14
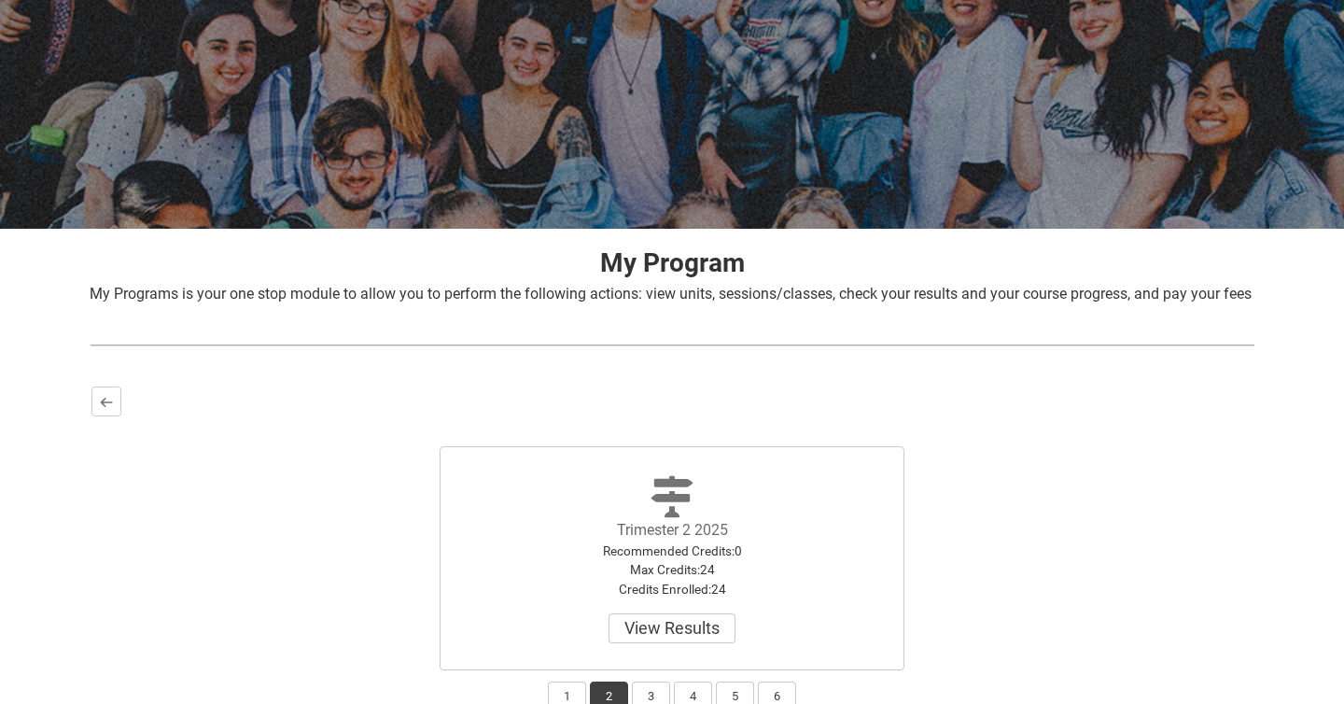
scroll to position [261, 0]
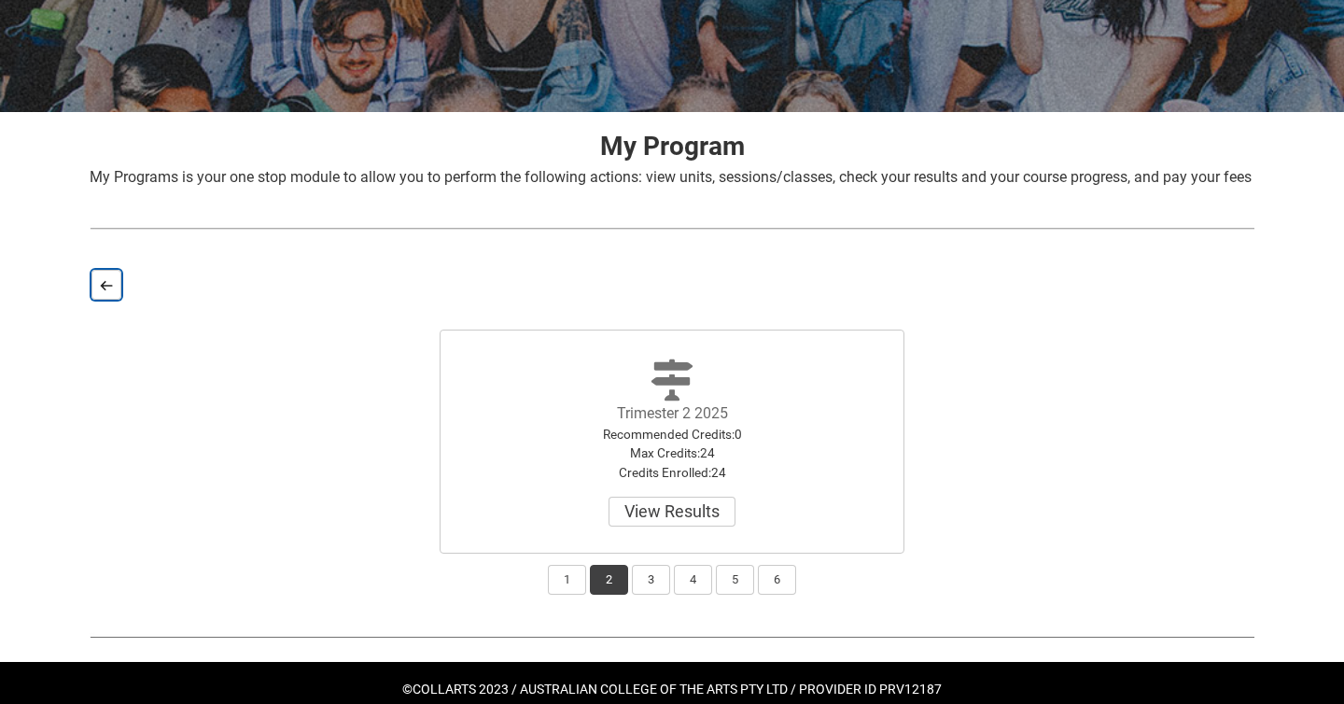
click at [102, 300] on button "Back" at bounding box center [106, 285] width 30 height 30
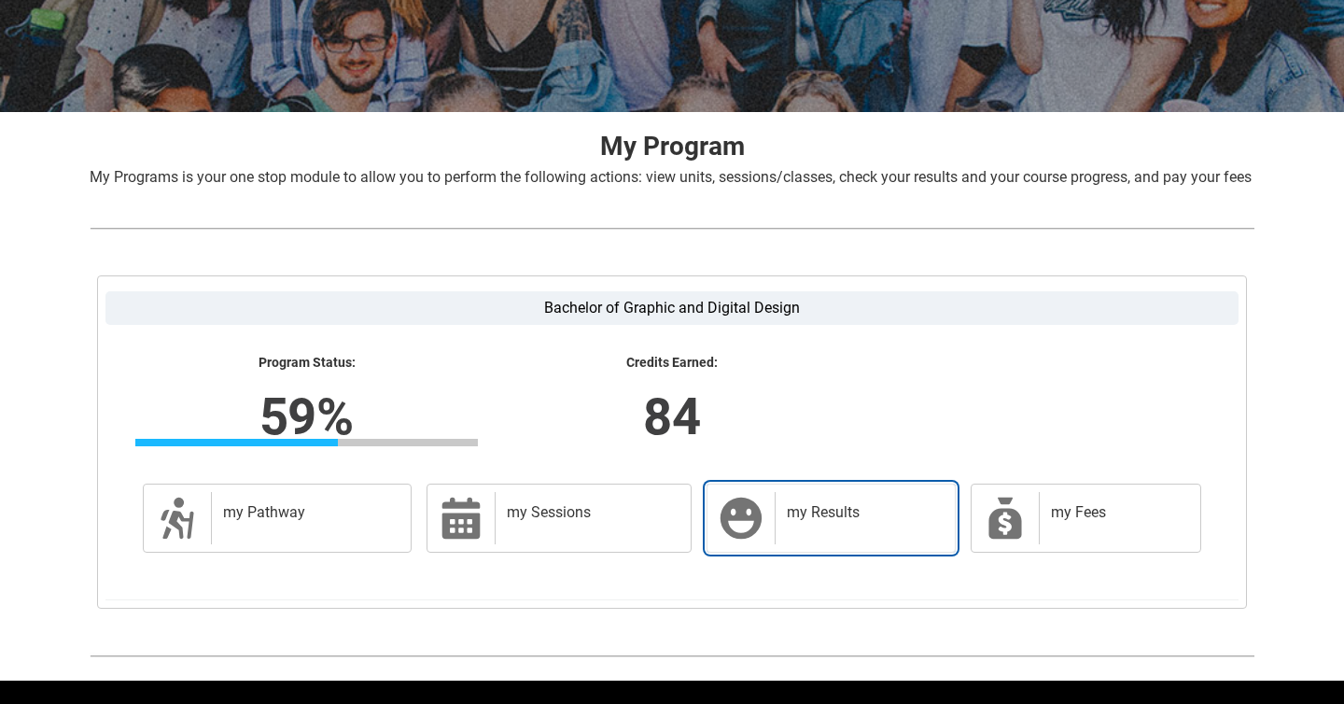
click at [797, 522] on h2 "my Results" at bounding box center [861, 512] width 149 height 19
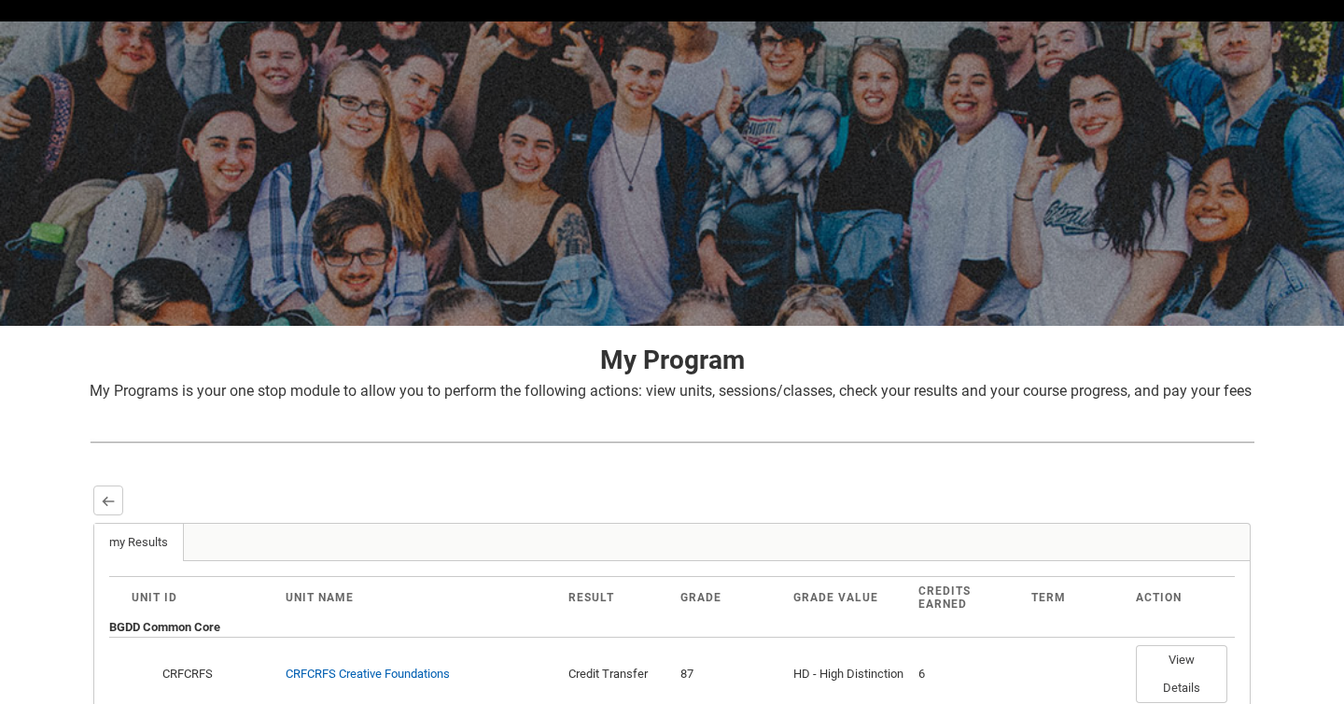
scroll to position [42, 0]
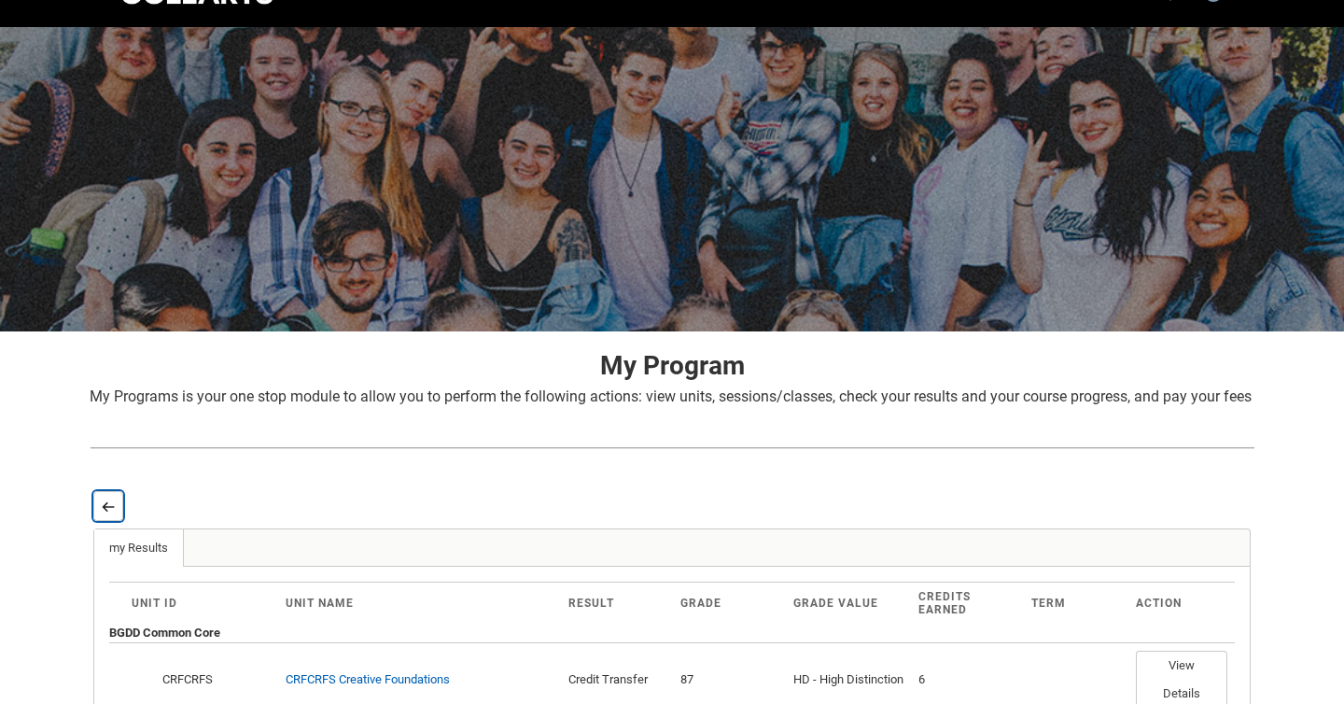
click at [113, 519] on button "Back" at bounding box center [108, 506] width 30 height 30
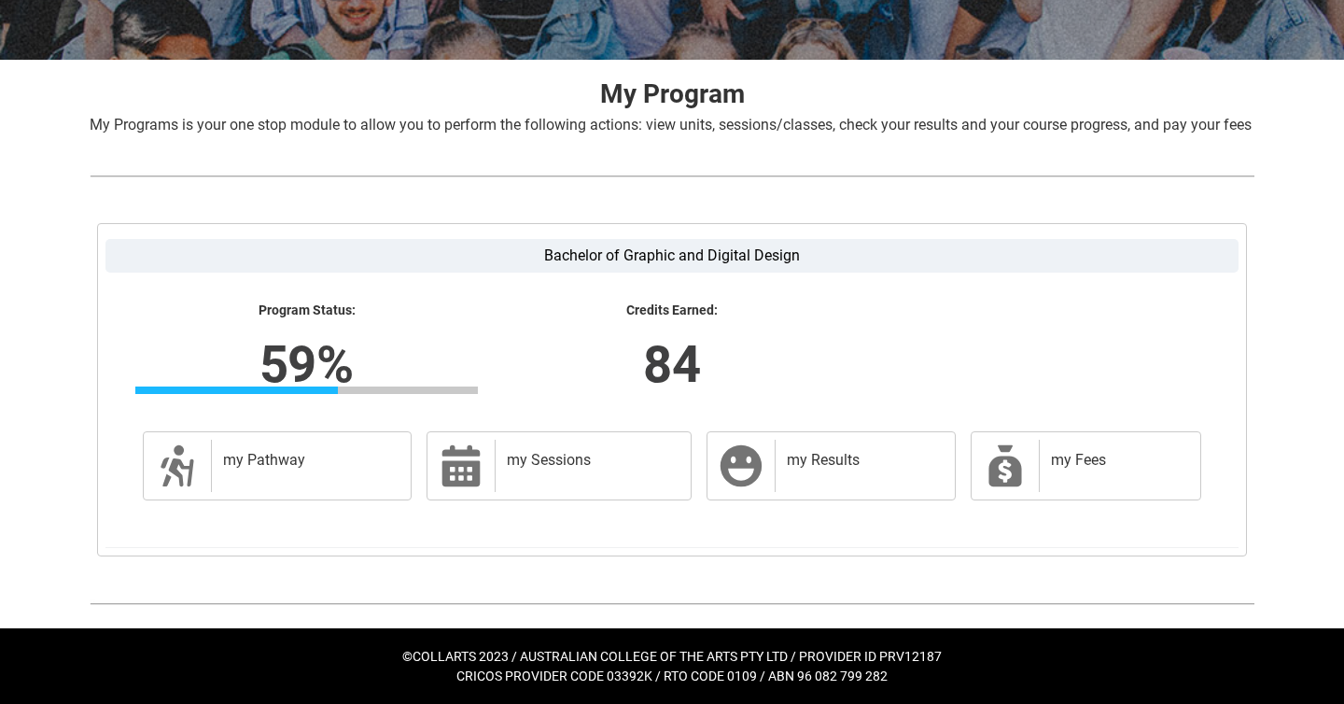
scroll to position [336, 0]
click at [275, 458] on h2 "my Pathway" at bounding box center [307, 460] width 169 height 19
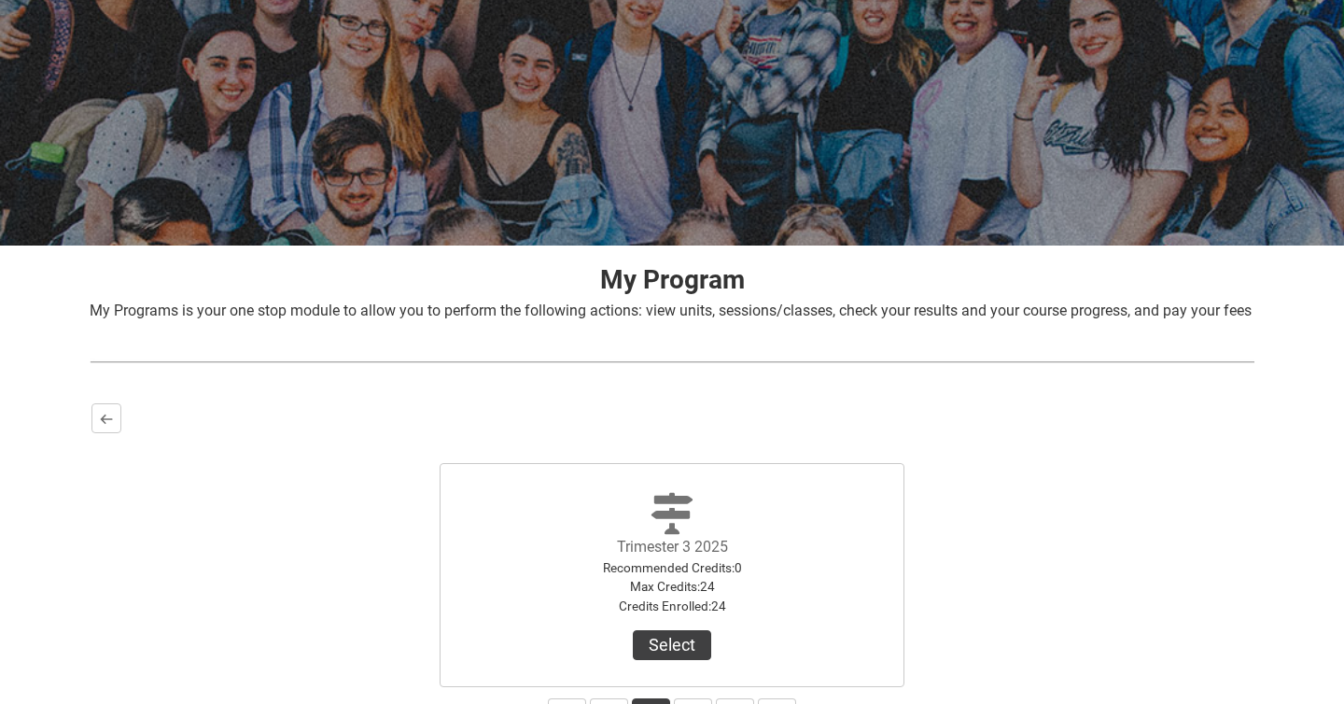
scroll to position [157, 0]
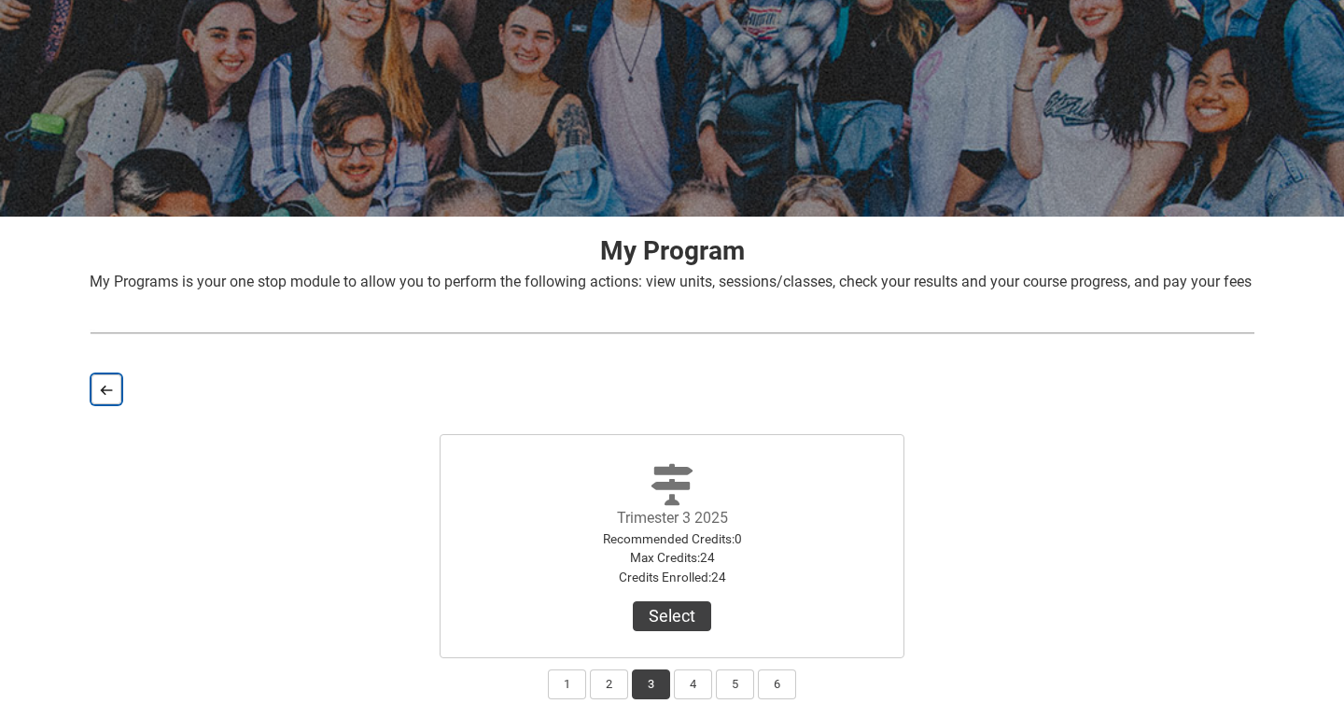
click at [103, 397] on lightning-primitive-icon "button" at bounding box center [106, 390] width 13 height 14
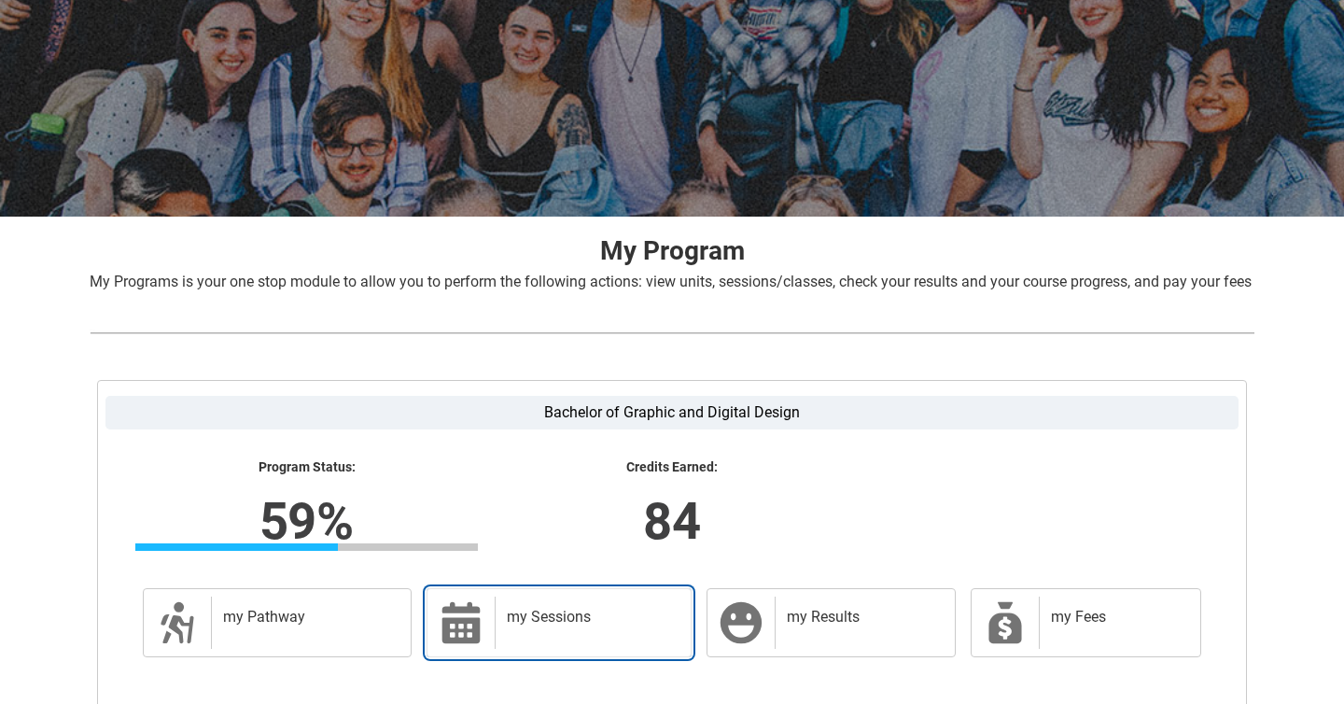
click at [614, 626] on h2 "my Sessions" at bounding box center [589, 617] width 165 height 19
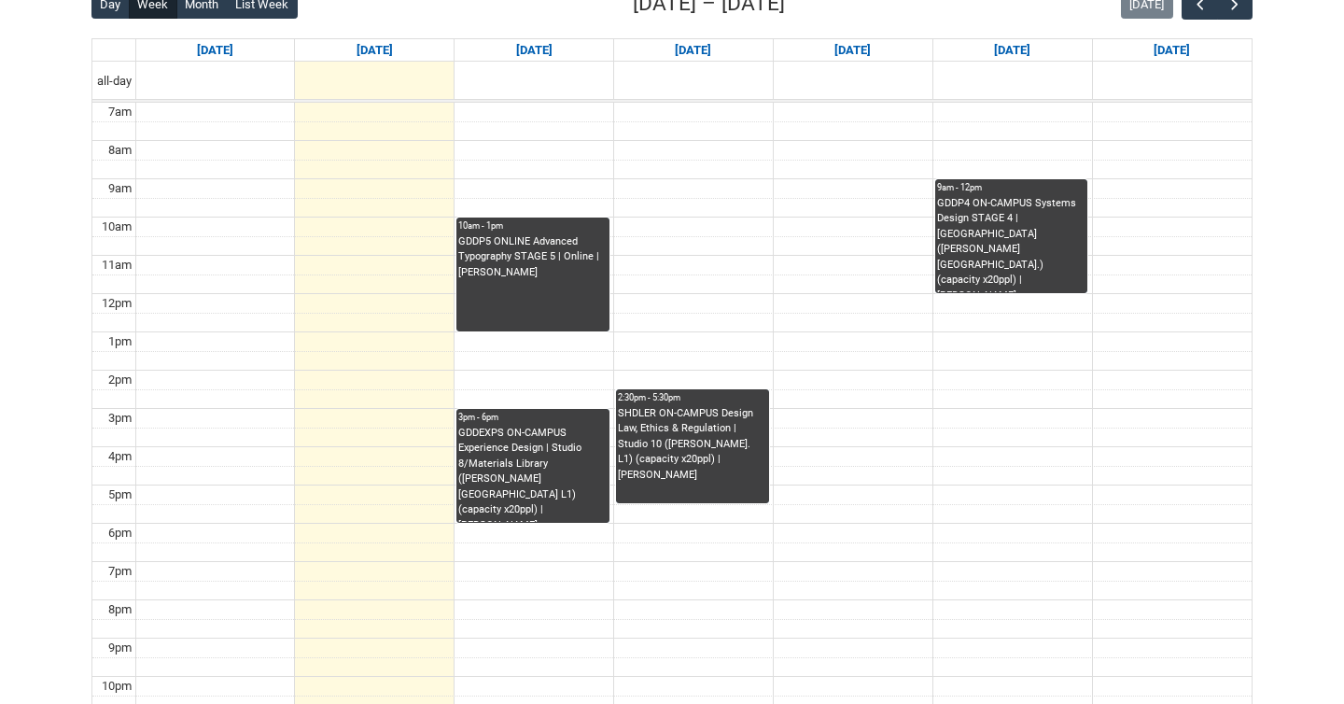
scroll to position [571, 0]
